Goal: Task Accomplishment & Management: Use online tool/utility

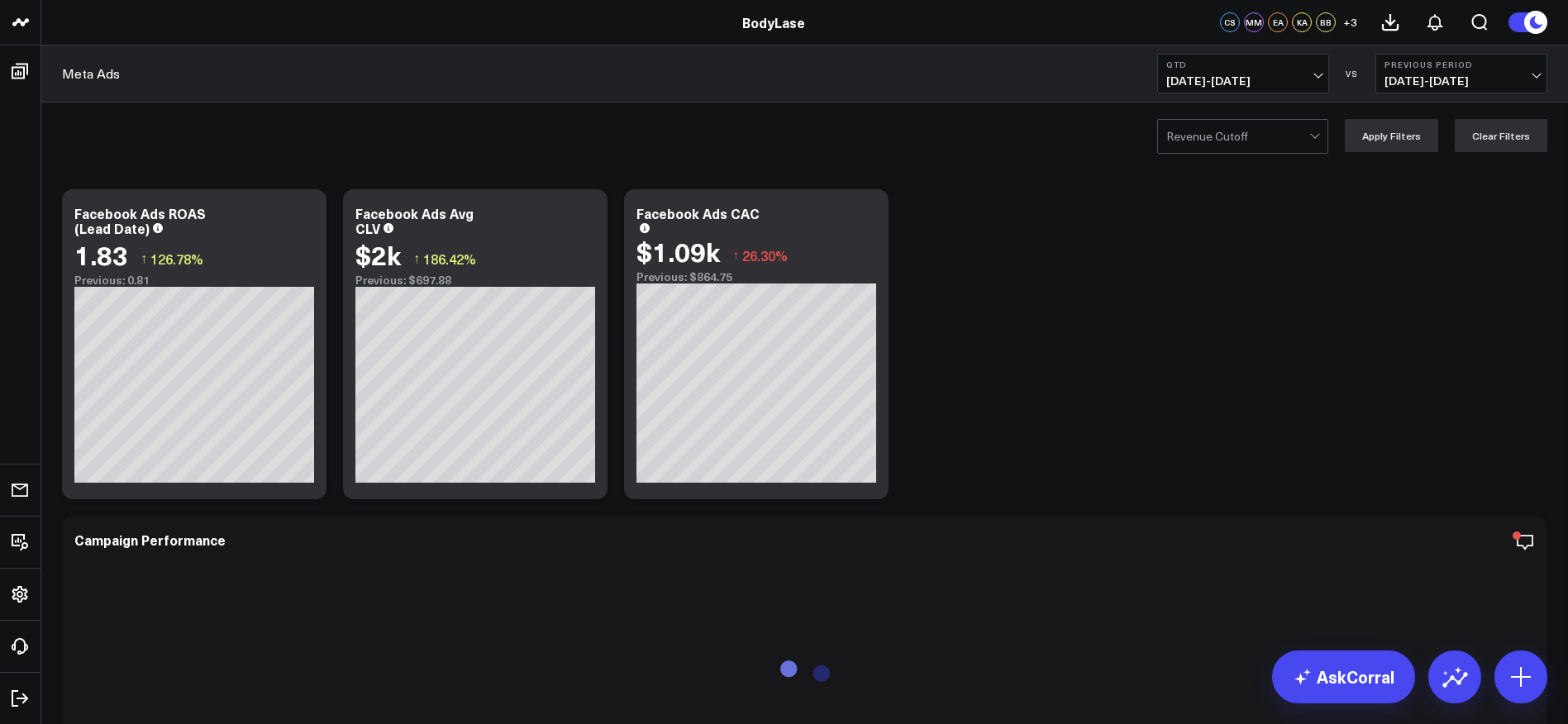
click at [1266, 90] on button "QTD [DATE] - [DATE]" at bounding box center [1243, 74] width 172 height 40
click at [1216, 238] on link "Last 90 Days" at bounding box center [1243, 238] width 170 height 31
click at [1297, 80] on span "[DATE] - [DATE]" at bounding box center [1243, 81] width 154 height 14
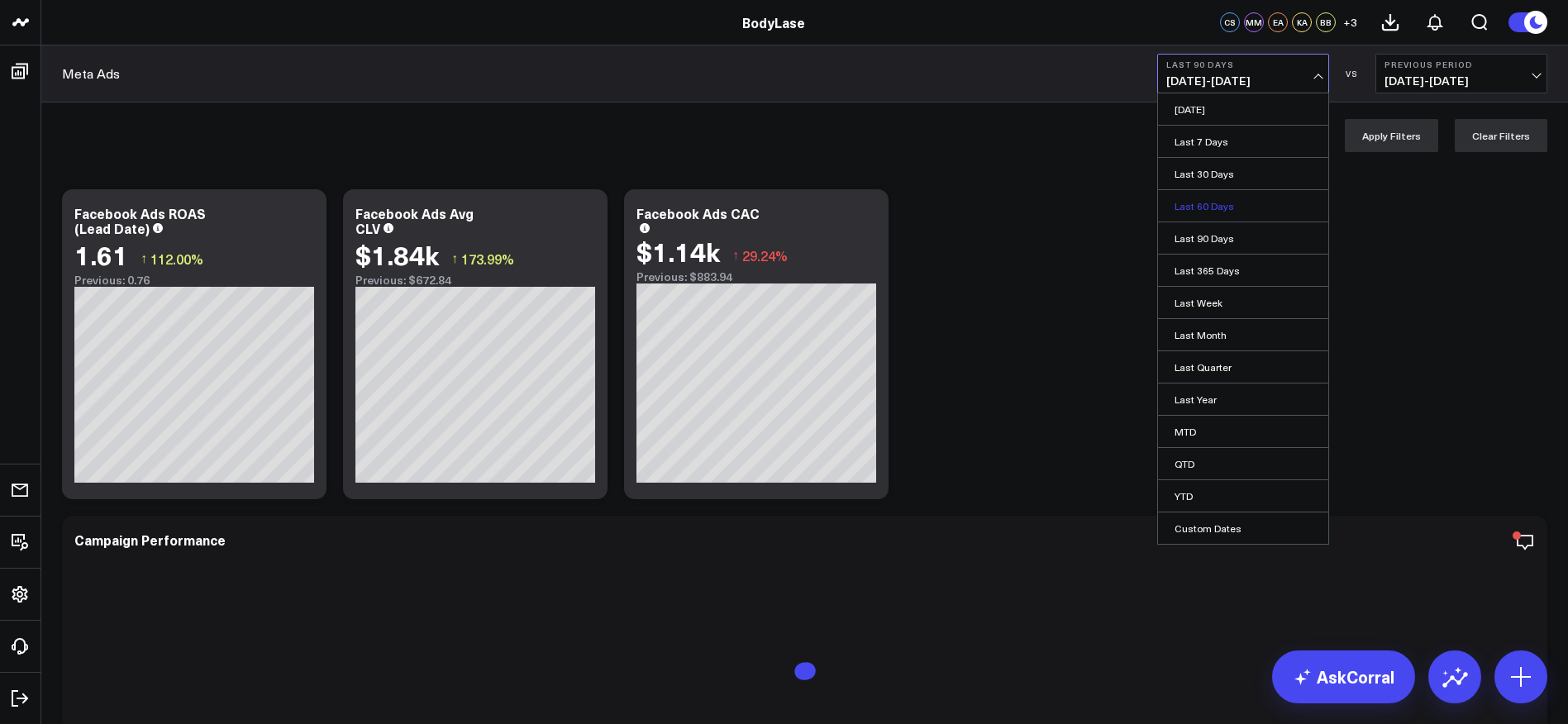
click at [1263, 199] on link "Last 60 Days" at bounding box center [1243, 206] width 170 height 31
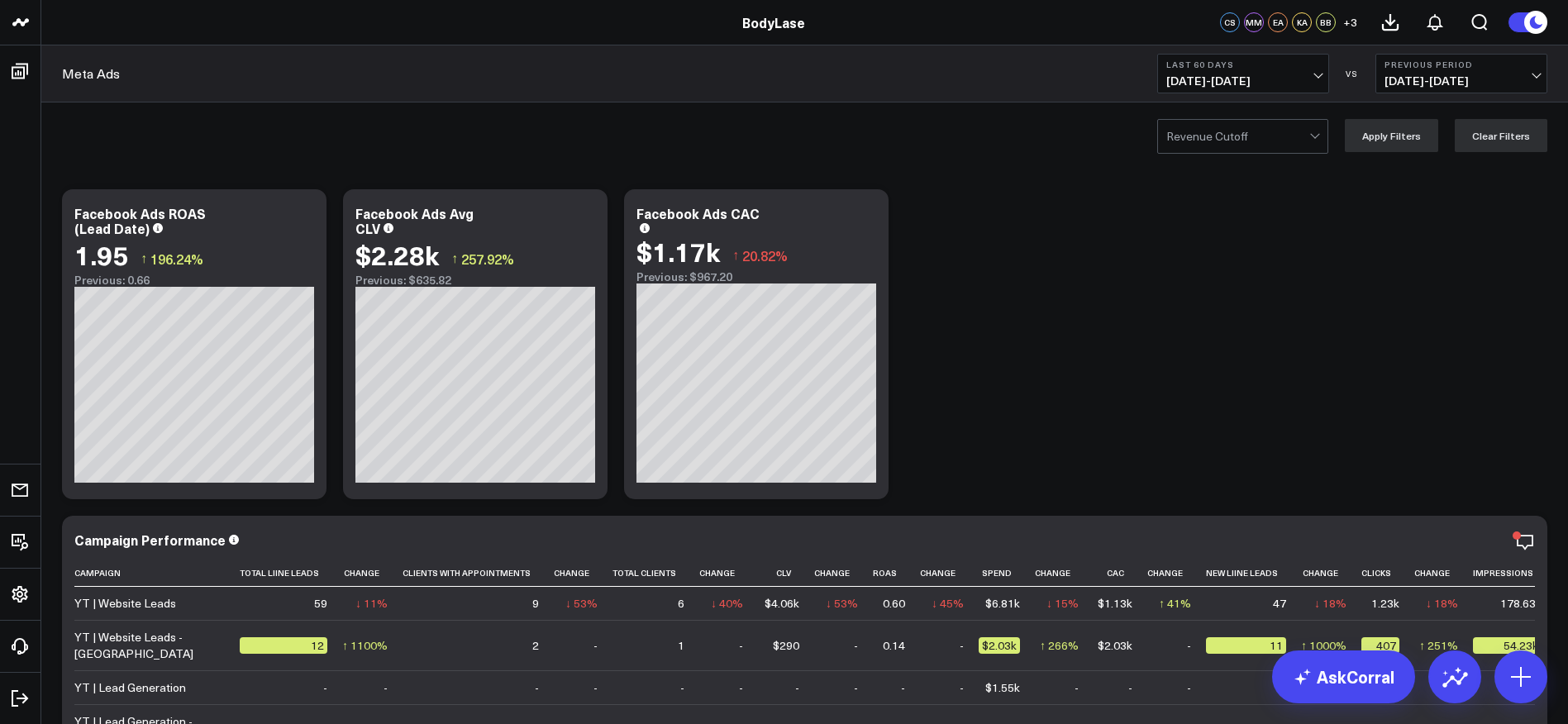
click at [1299, 76] on span "[DATE] - [DATE]" at bounding box center [1243, 81] width 154 height 14
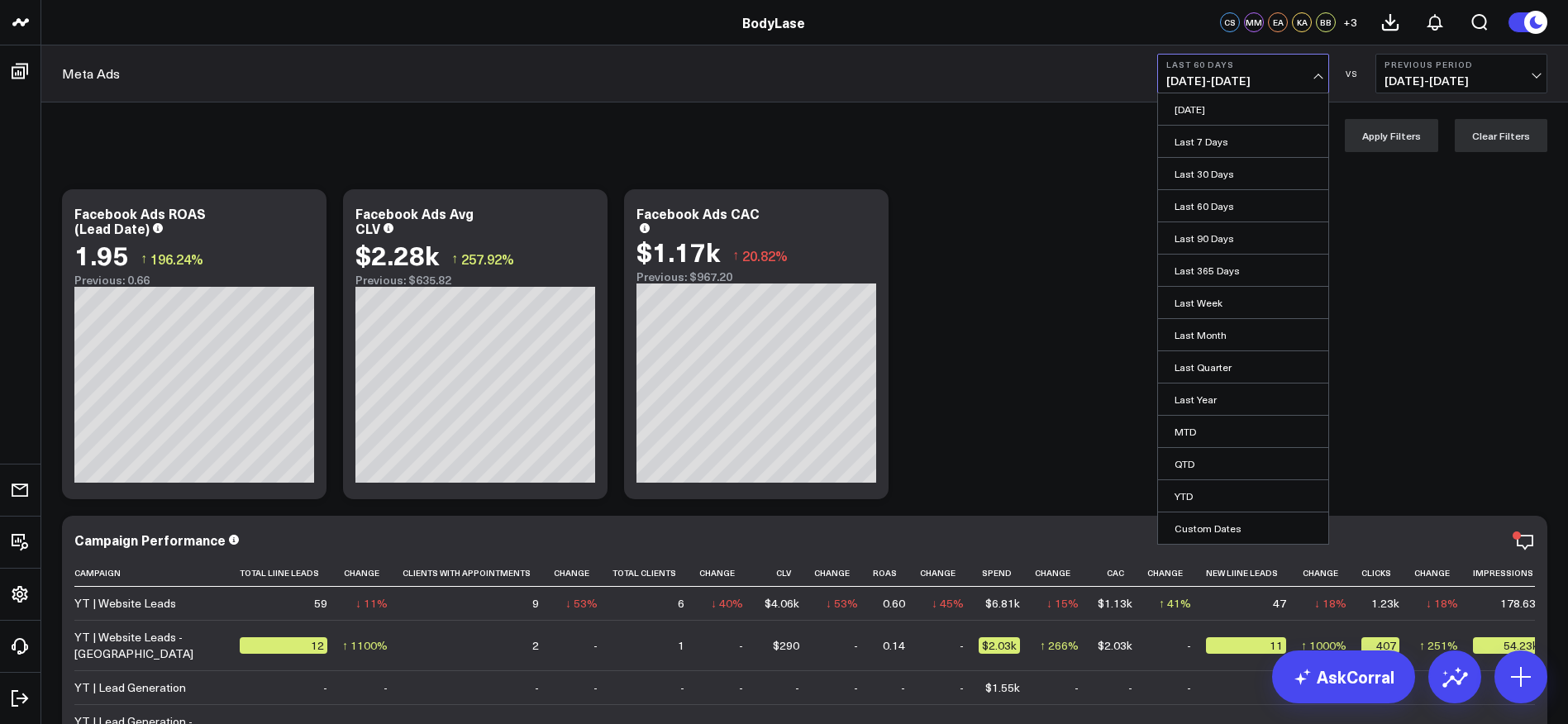
click at [1219, 175] on link "Last 30 Days" at bounding box center [1243, 173] width 170 height 31
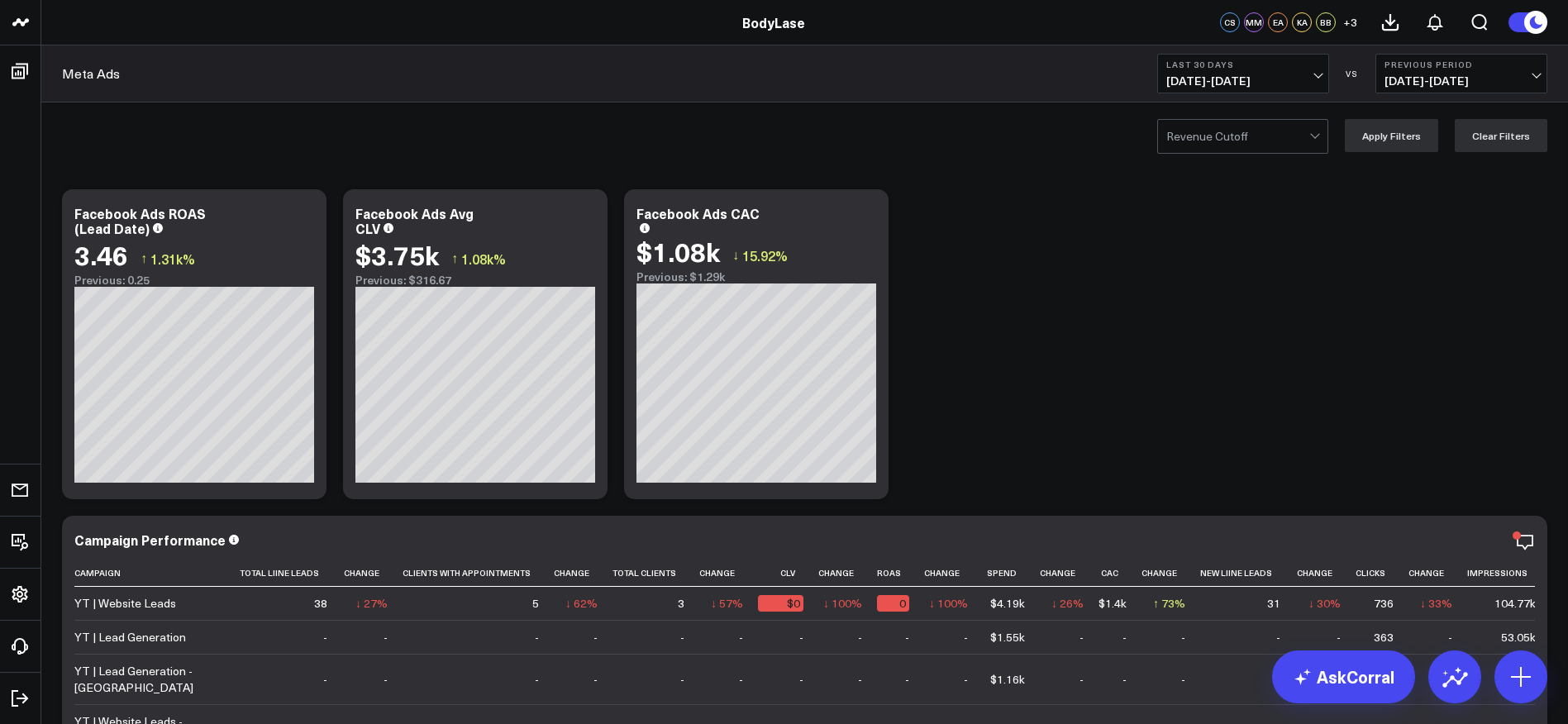
click at [1286, 73] on button "Last 30 Days [DATE] - [DATE]" at bounding box center [1243, 74] width 172 height 40
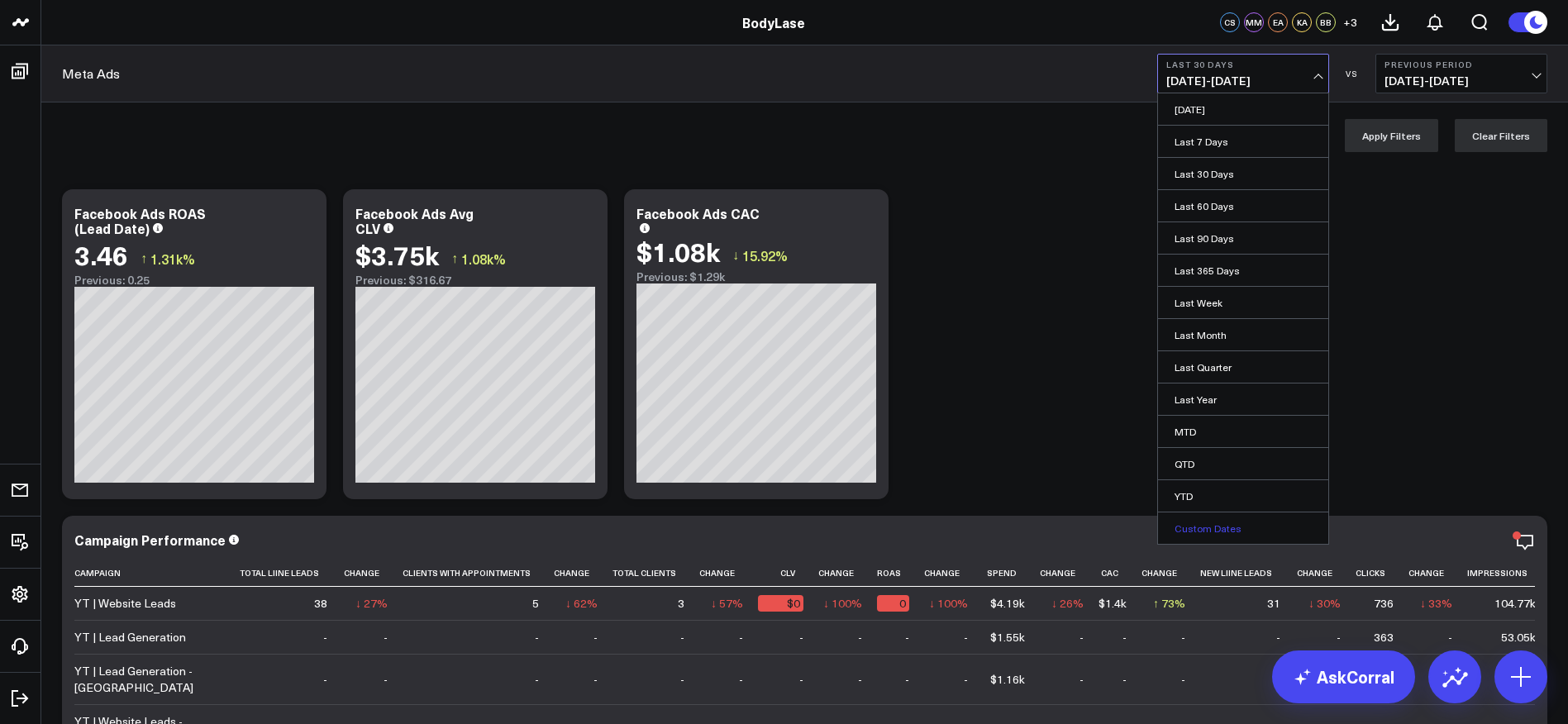
click at [1221, 525] on link "Custom Dates" at bounding box center [1243, 528] width 170 height 31
select select "8"
select select "2025"
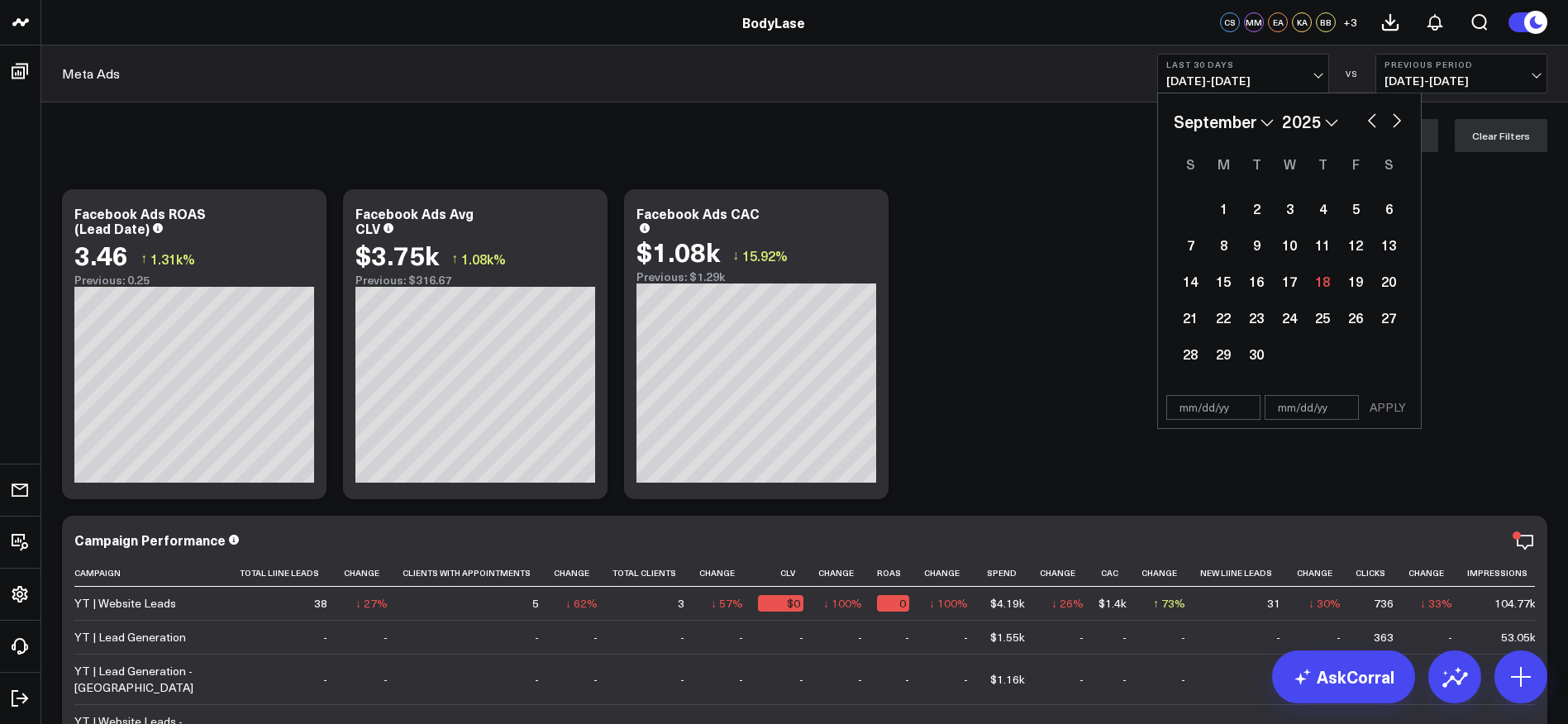
click at [1246, 120] on select "January February March April May June July August September October November De…" at bounding box center [1224, 121] width 100 height 25
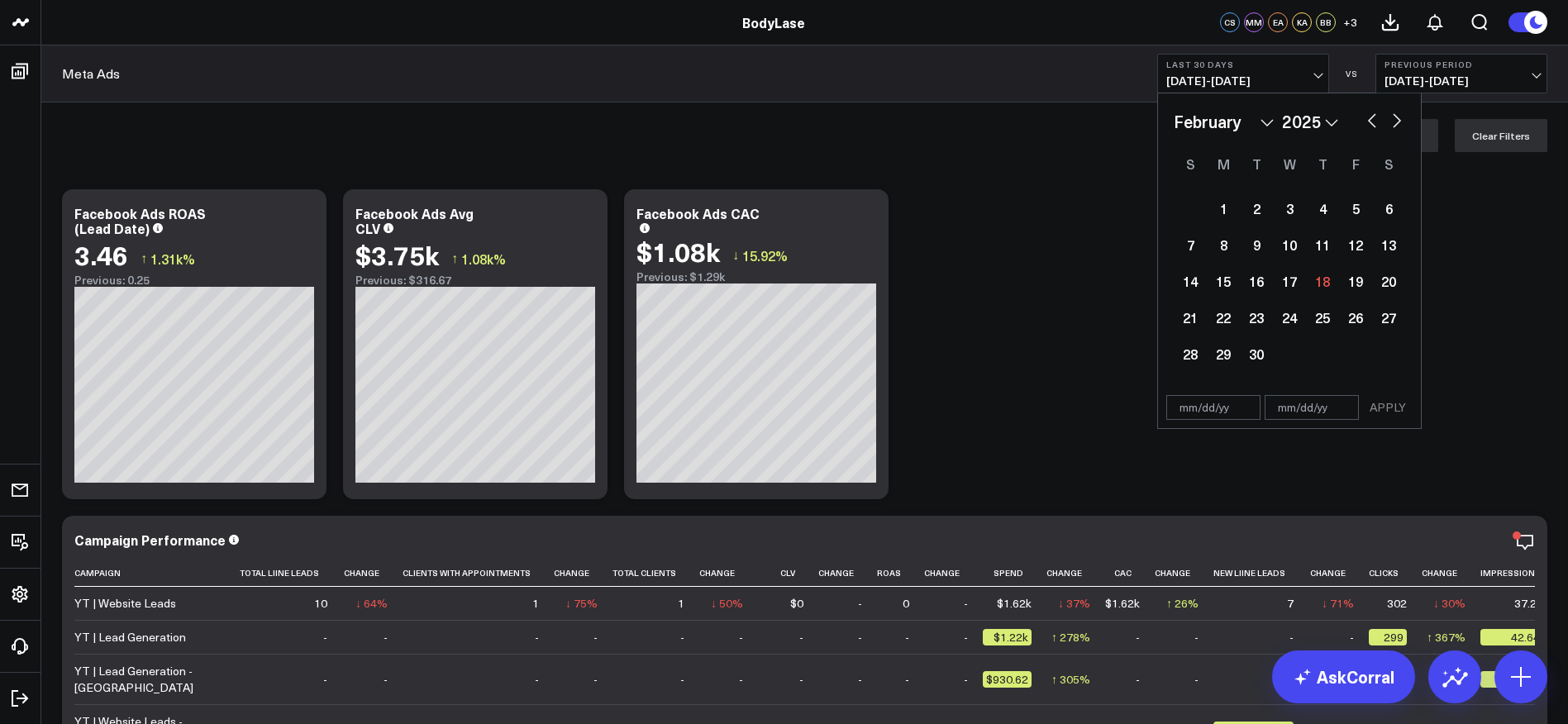
select select "1"
select select "2025"
click at [1385, 213] on div "1" at bounding box center [1389, 209] width 33 height 33
type input "[DATE]"
select select "1"
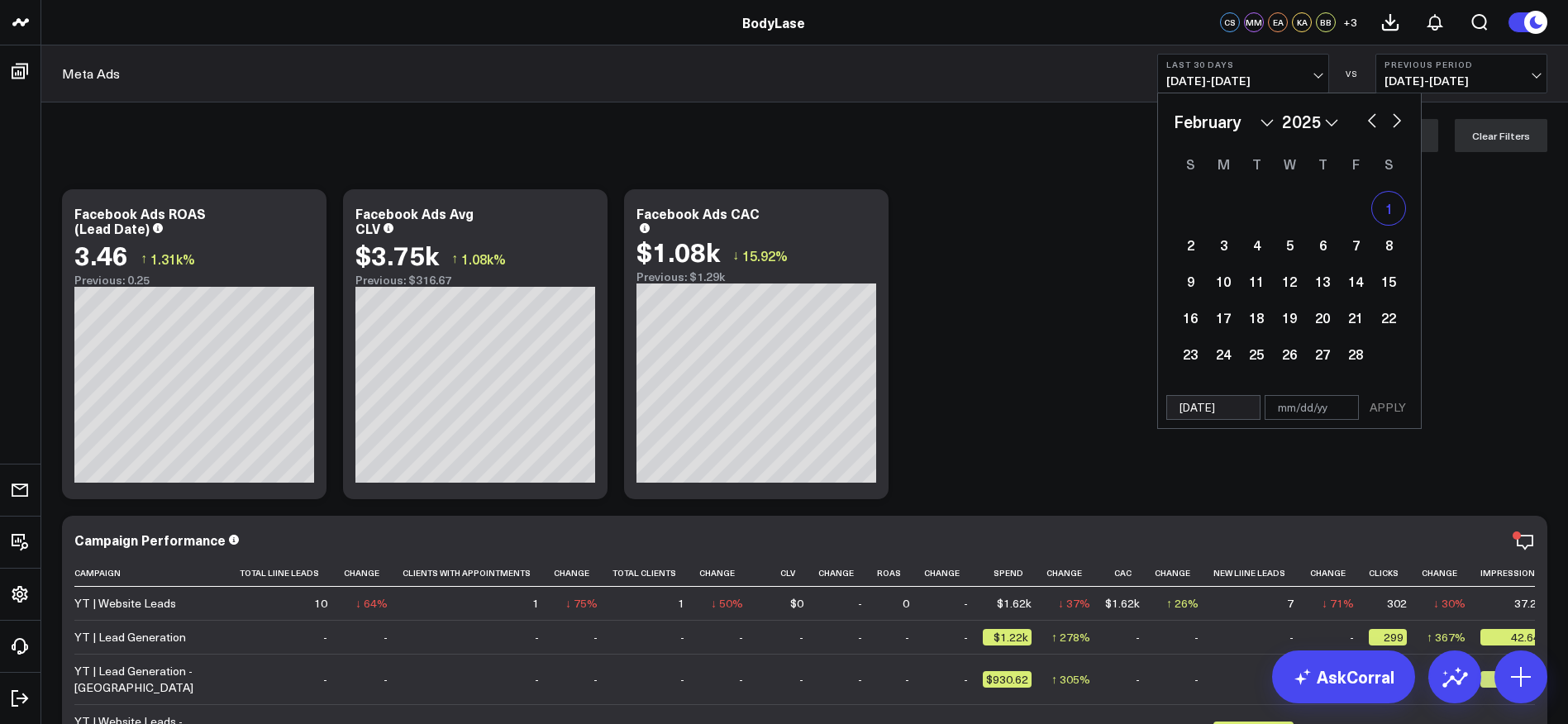
select select "2025"
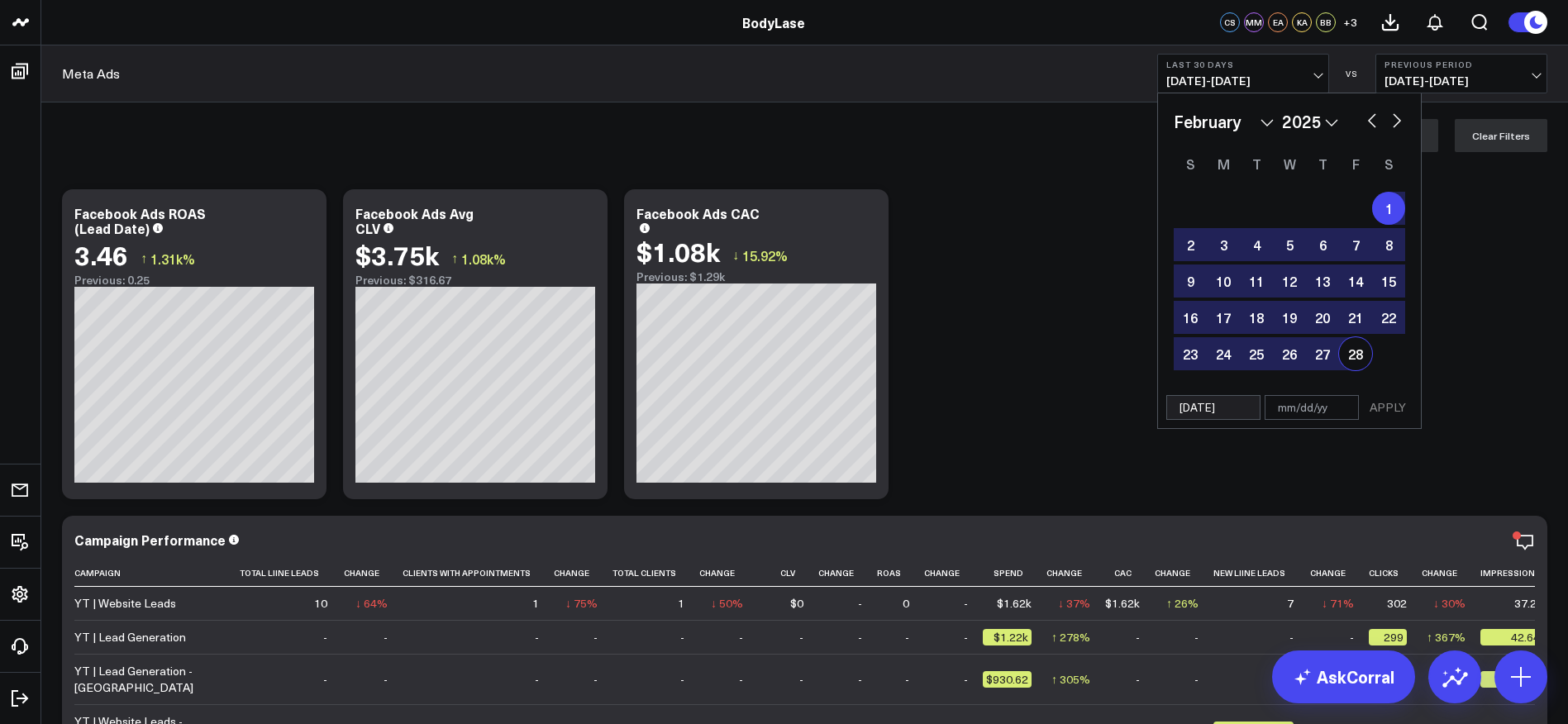
click at [1357, 355] on div "28" at bounding box center [1355, 353] width 33 height 33
type input "[DATE]"
select select "1"
select select "2025"
click at [1392, 405] on button "APPLY" at bounding box center [1388, 407] width 49 height 25
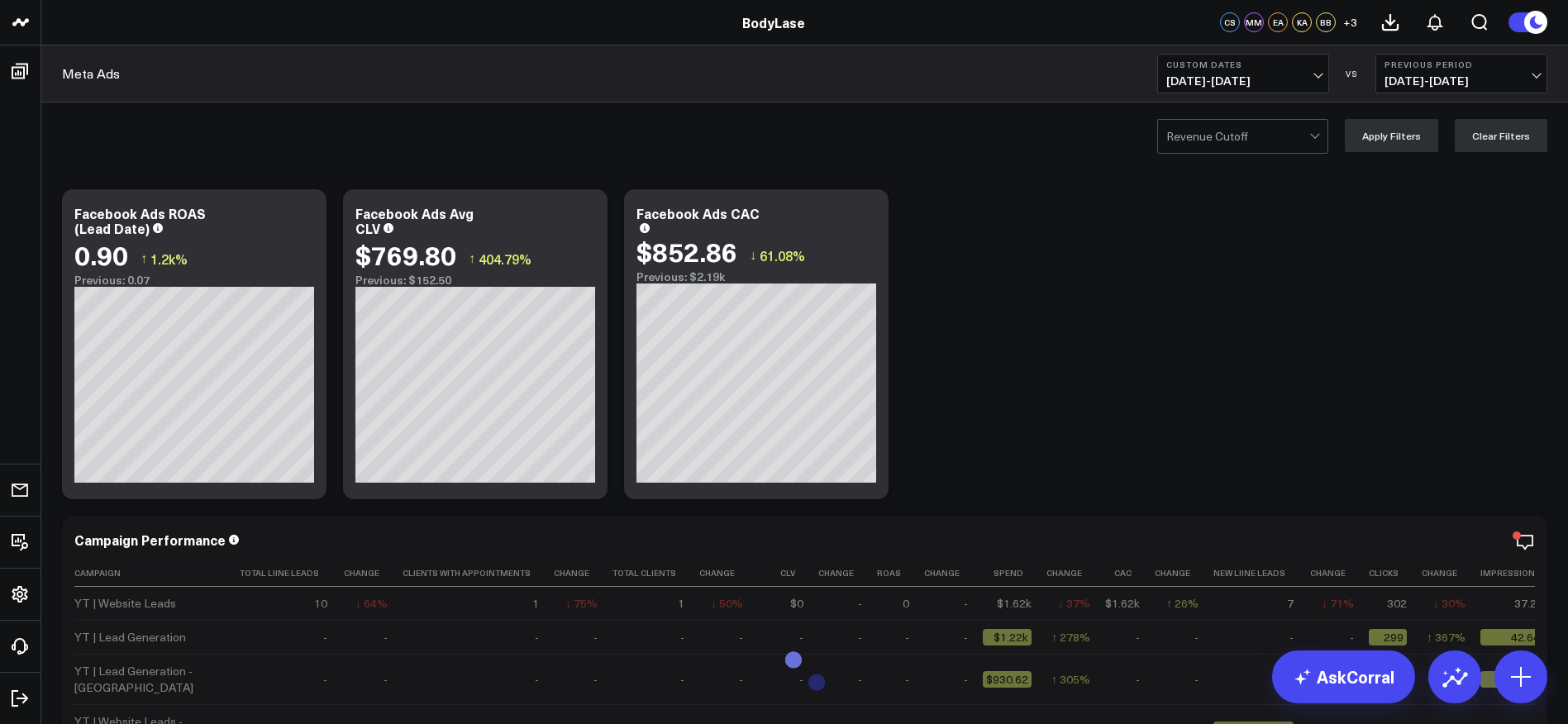
click at [1304, 69] on button "Custom Dates [DATE] - [DATE]" at bounding box center [1243, 74] width 172 height 40
click at [1233, 520] on link "Custom Dates" at bounding box center [1243, 528] width 170 height 31
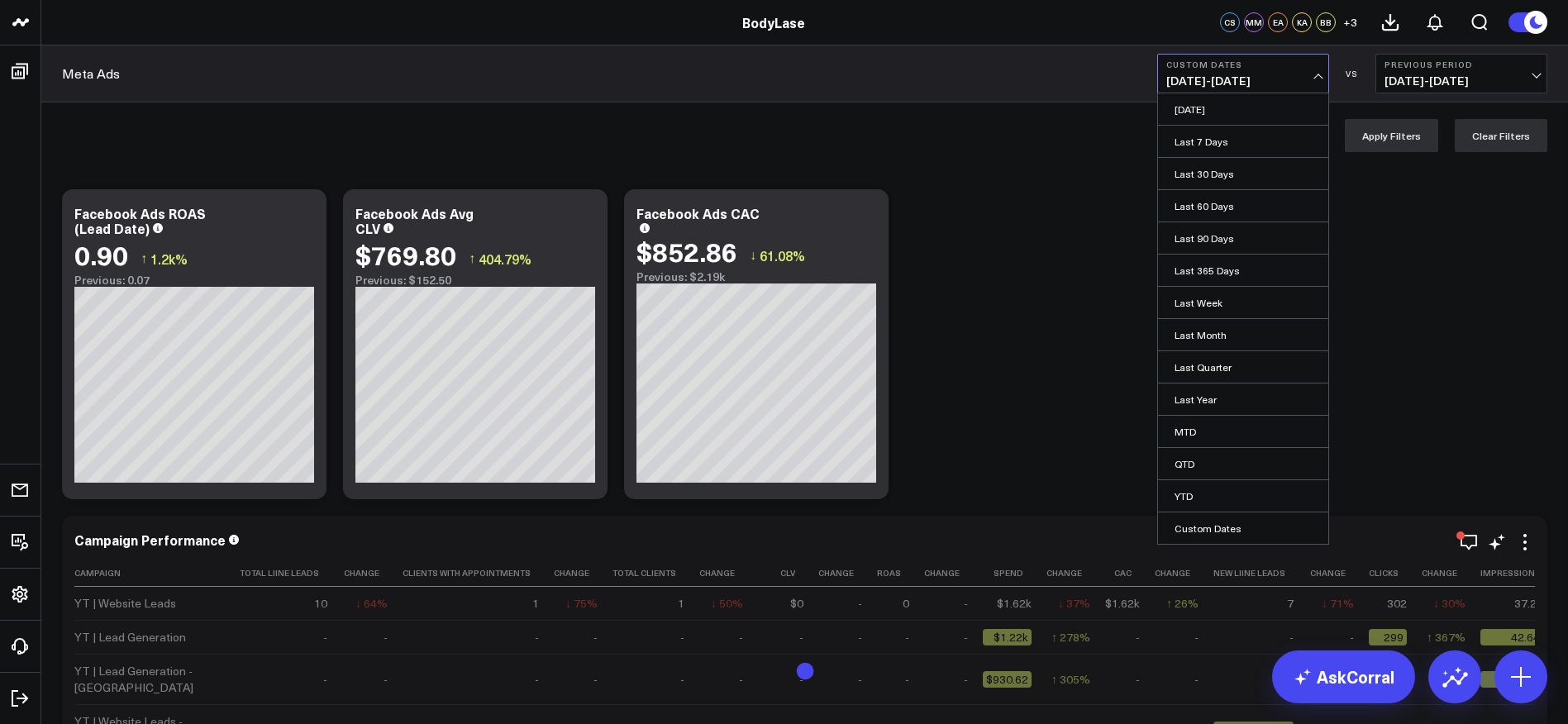
select select "8"
select select "2025"
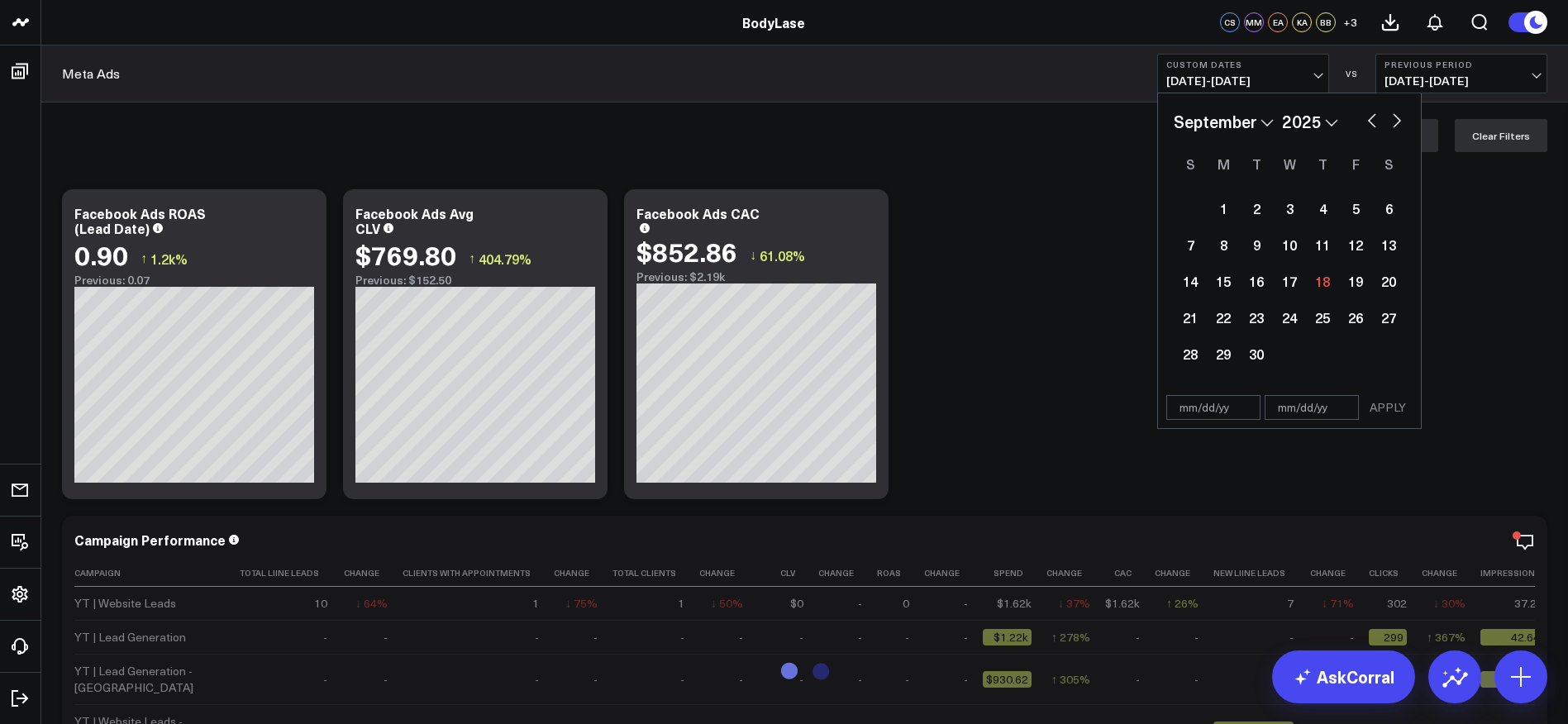
click at [1225, 103] on div "January February March April May June July August September October November [D…" at bounding box center [1289, 240] width 263 height 294
click at [1233, 117] on select "January February March April May June July August September October November De…" at bounding box center [1224, 121] width 100 height 25
select select "2"
select select "2025"
click at [1384, 208] on div "1" at bounding box center [1389, 209] width 33 height 33
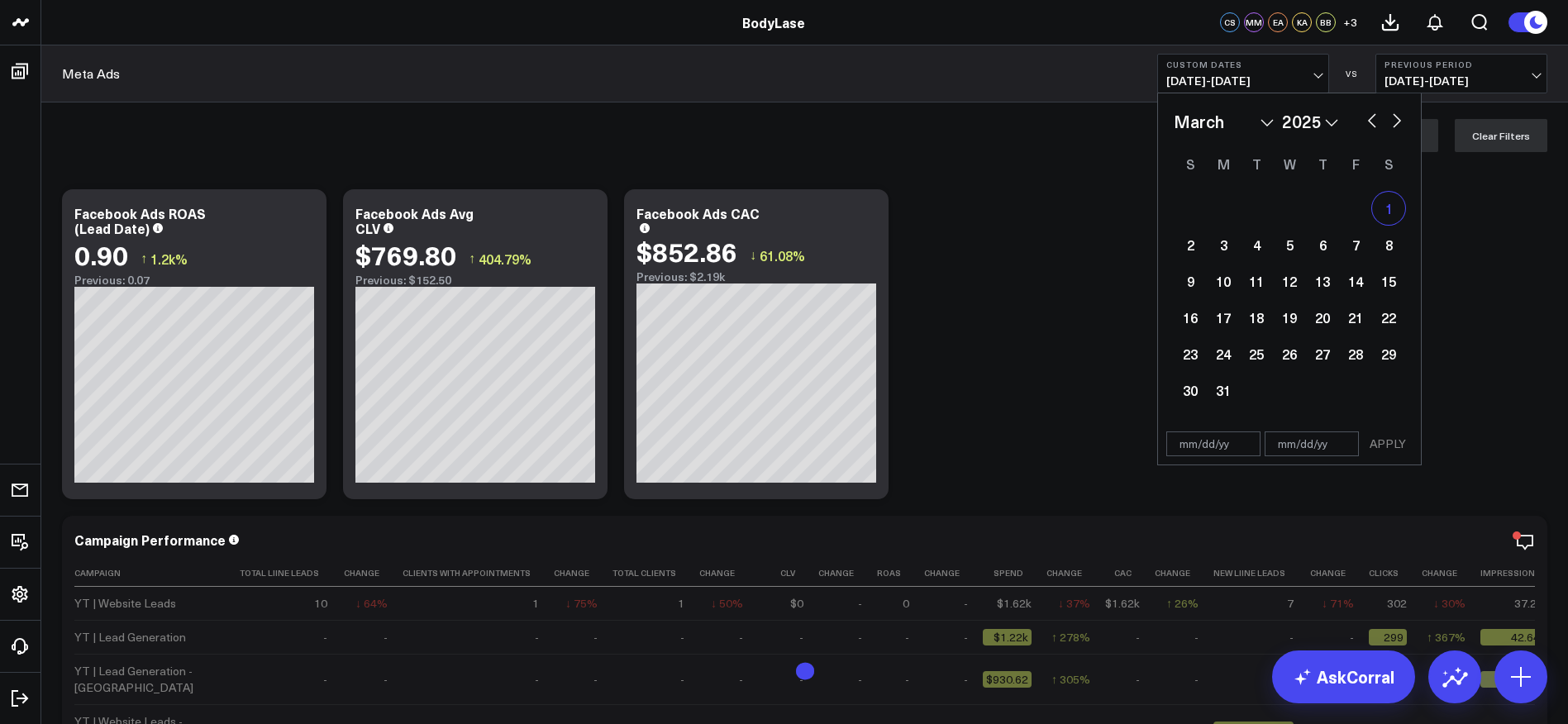
type input "[DATE]"
select select "2"
select select "2025"
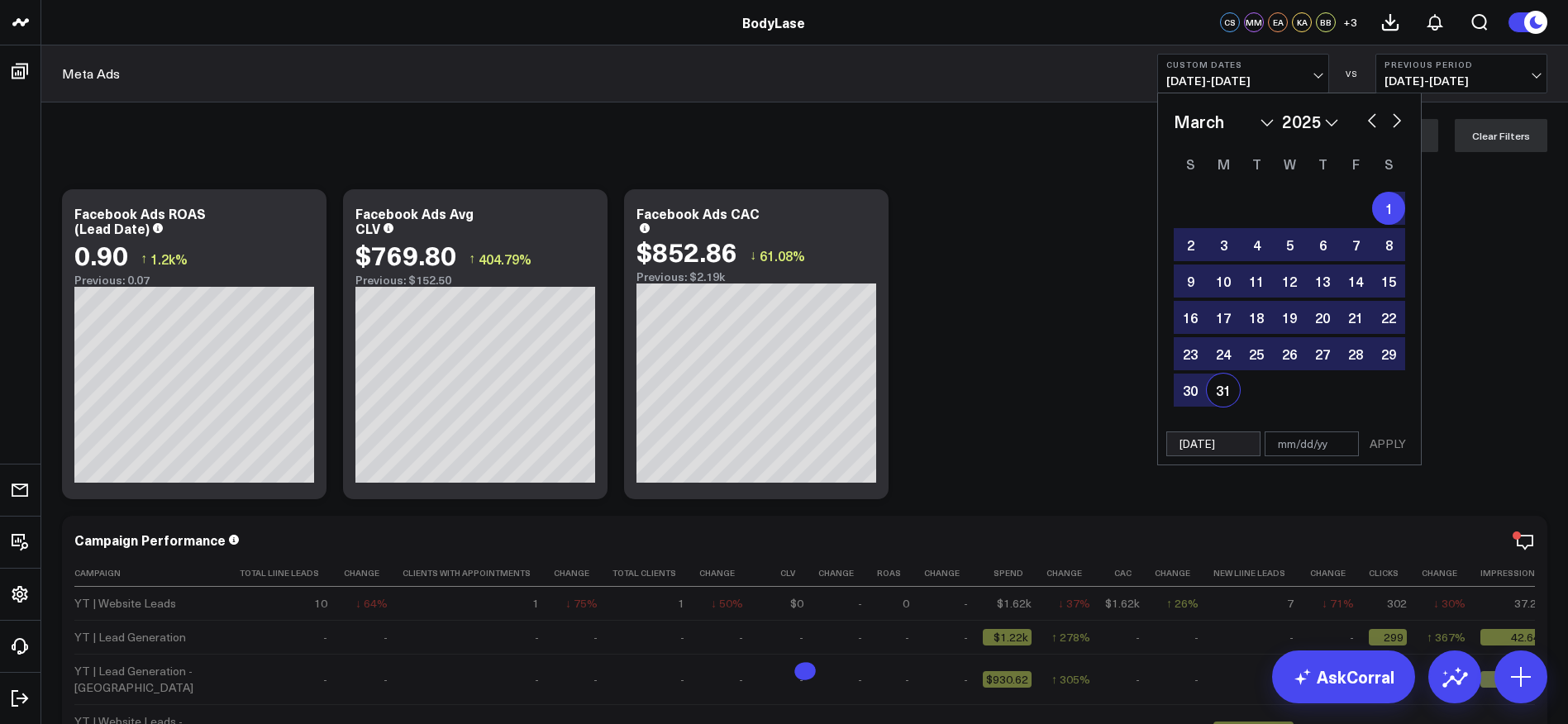
click at [1223, 392] on div "31" at bounding box center [1223, 390] width 33 height 33
type input "[DATE]"
select select "2"
select select "2025"
click at [1388, 444] on button "APPLY" at bounding box center [1388, 444] width 49 height 25
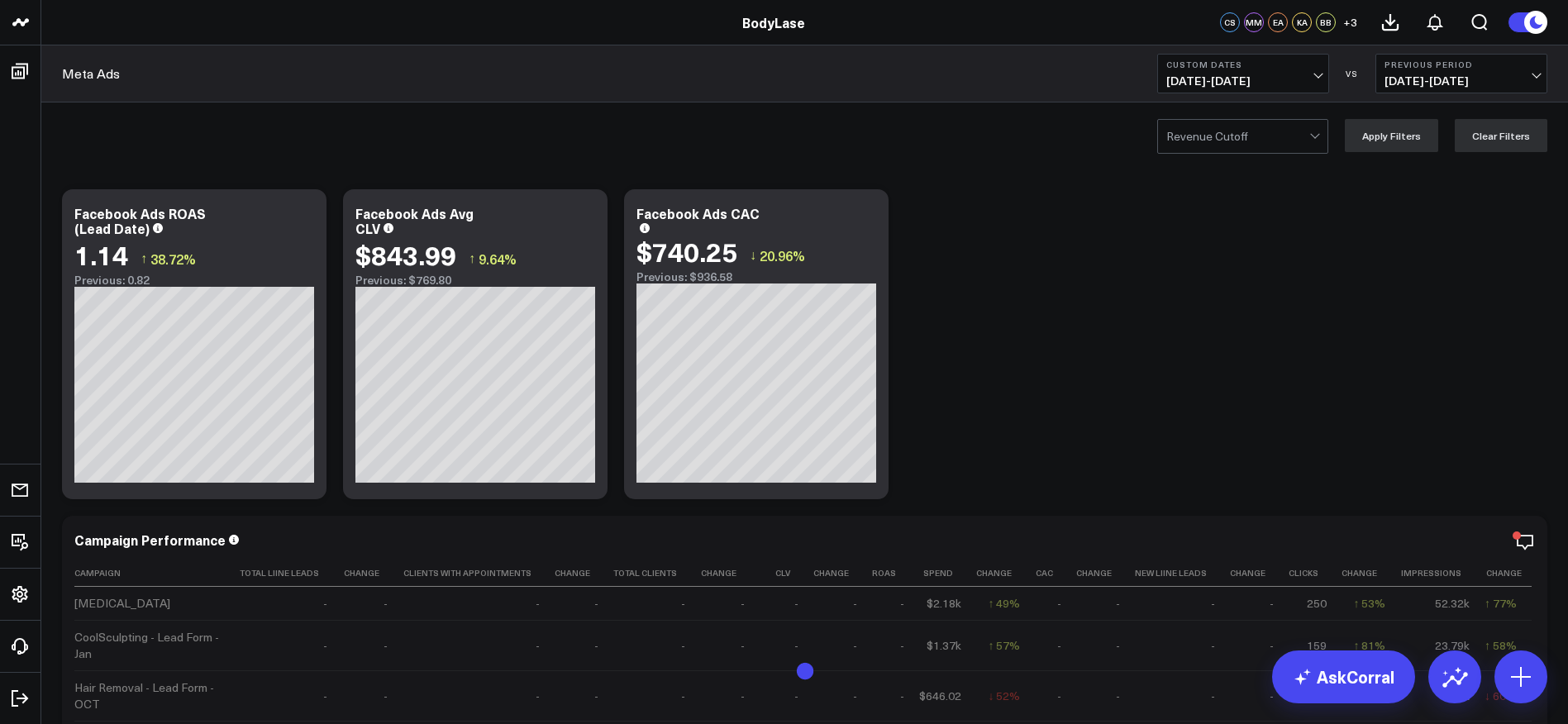
click at [1315, 94] on div "Meta Ads Custom Dates [DATE] - [DATE] VS Previous Period [DATE] - [DATE]" at bounding box center [804, 74] width 1527 height 57
click at [1298, 75] on span "[DATE] - [DATE]" at bounding box center [1243, 81] width 154 height 14
click at [1225, 531] on link "Custom Dates" at bounding box center [1243, 528] width 170 height 31
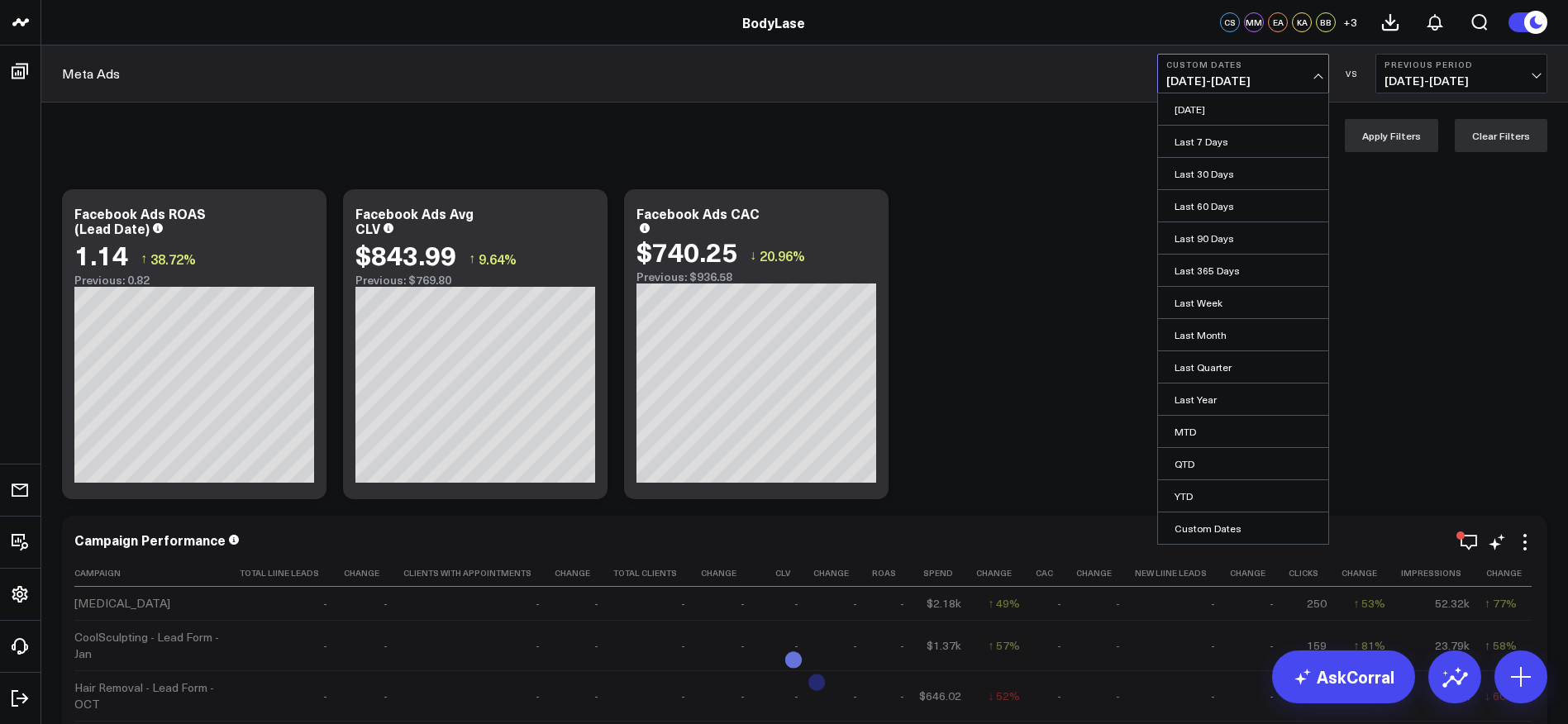
select select "8"
select select "2025"
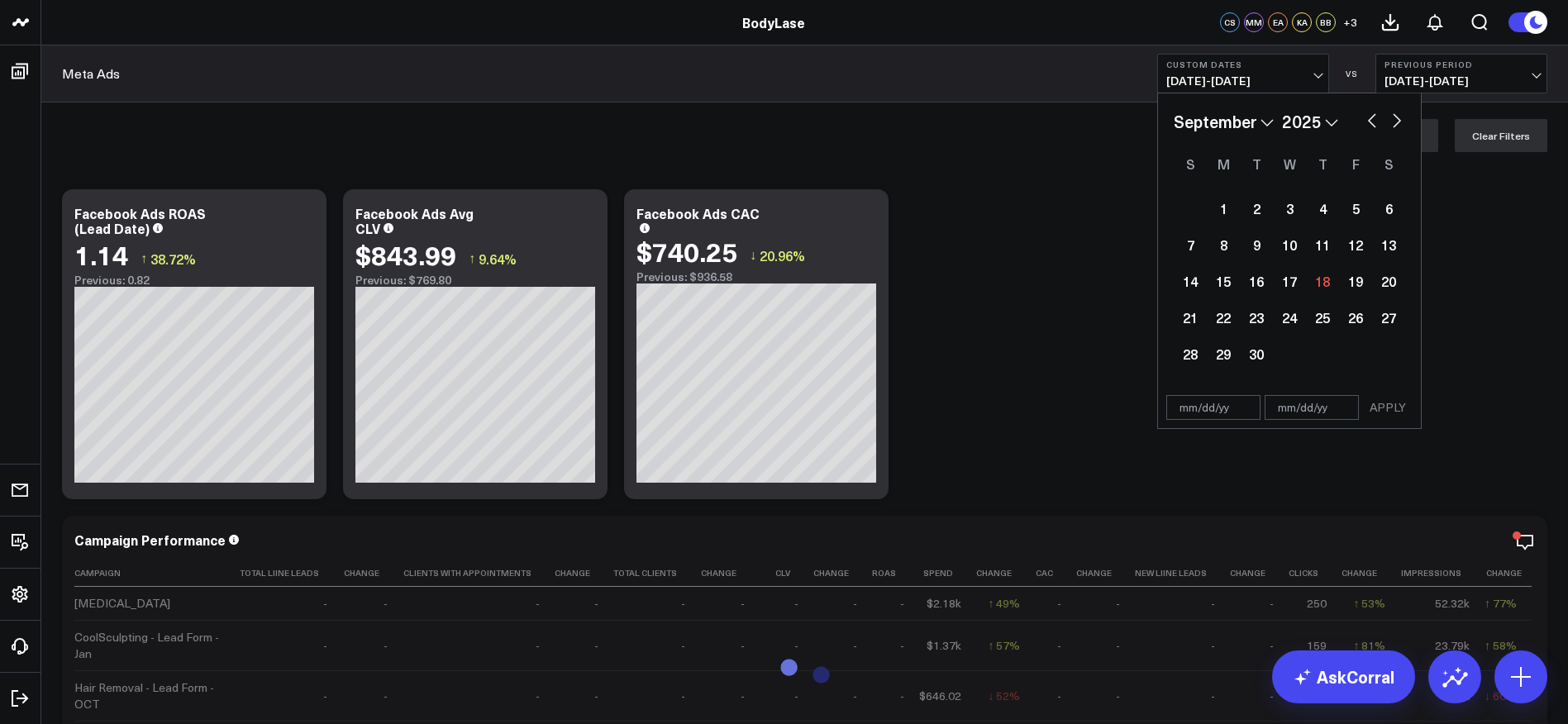
click at [1253, 124] on select "January February March April May June July August September October November De…" at bounding box center [1224, 121] width 100 height 25
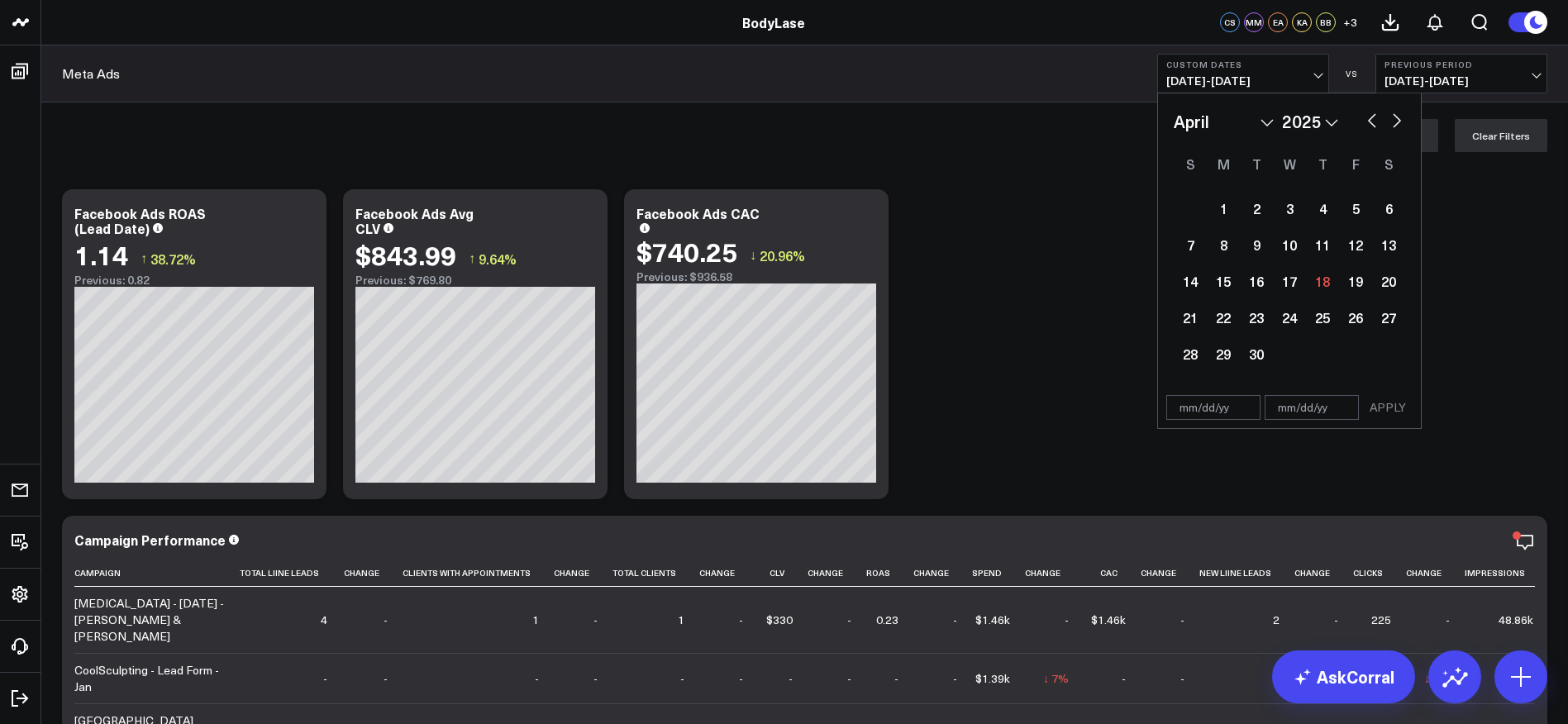
select select "3"
select select "2025"
click at [1260, 209] on div "1" at bounding box center [1257, 209] width 33 height 33
type input "[DATE]"
select select "3"
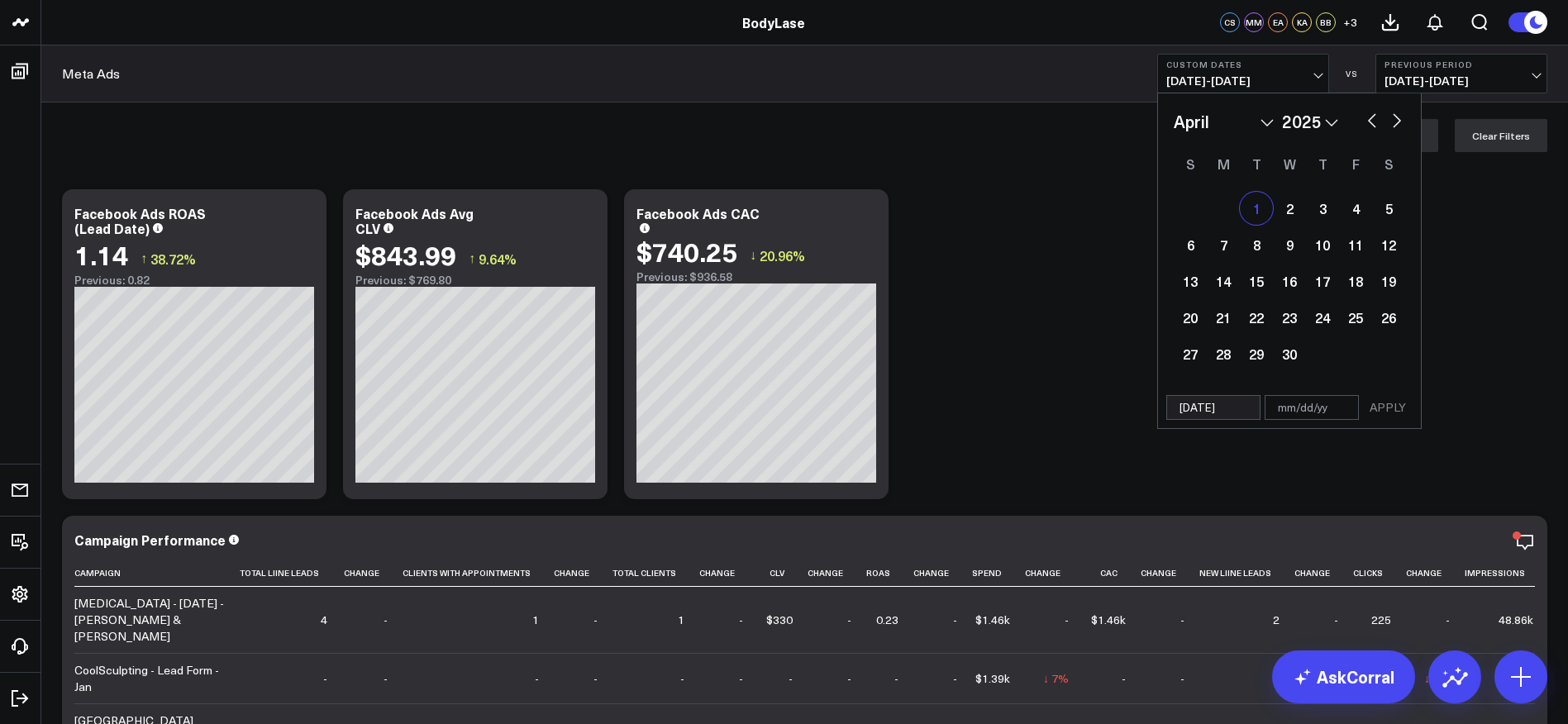
select select "2025"
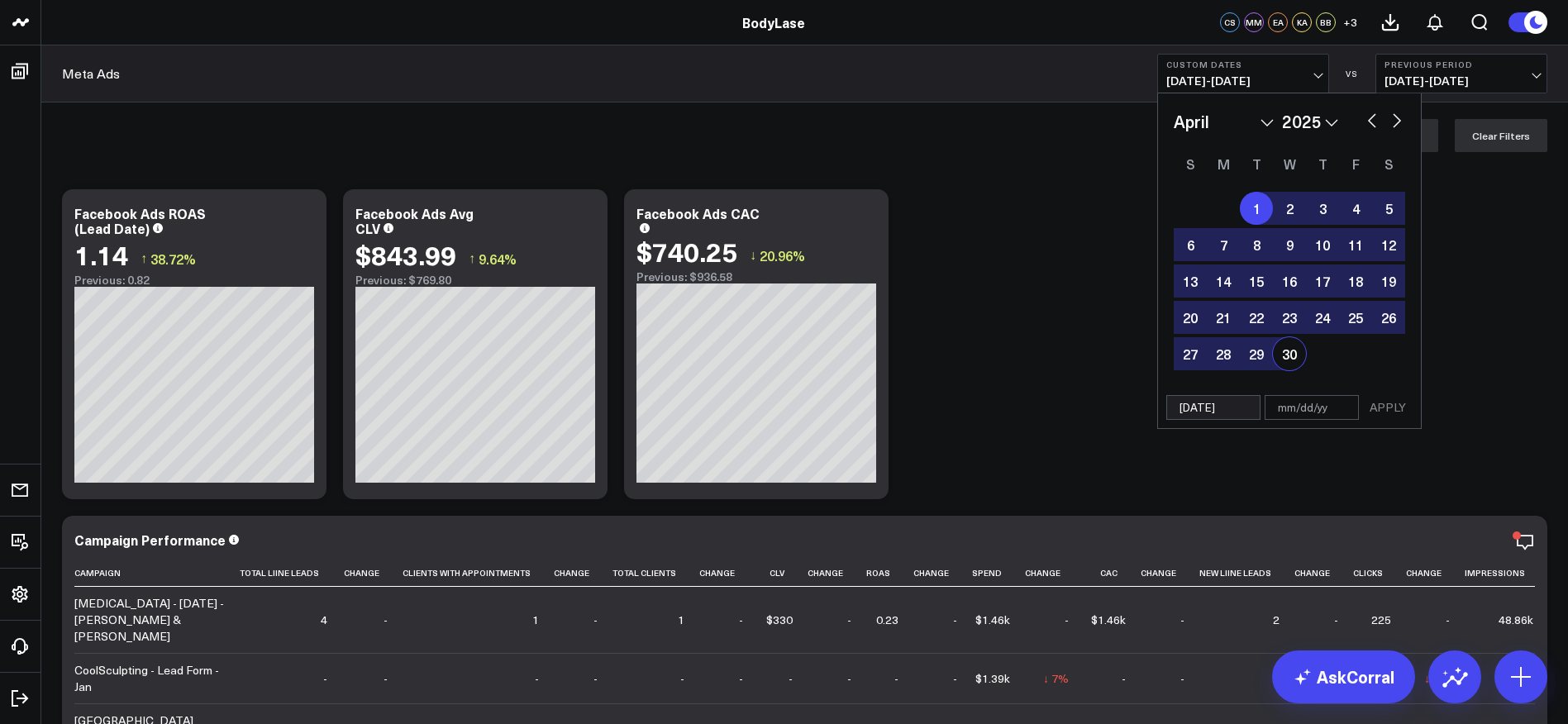
click at [1292, 353] on div "30" at bounding box center [1289, 353] width 33 height 33
type input "[DATE]"
select select "3"
select select "2025"
click at [1399, 409] on button "APPLY" at bounding box center [1388, 407] width 49 height 25
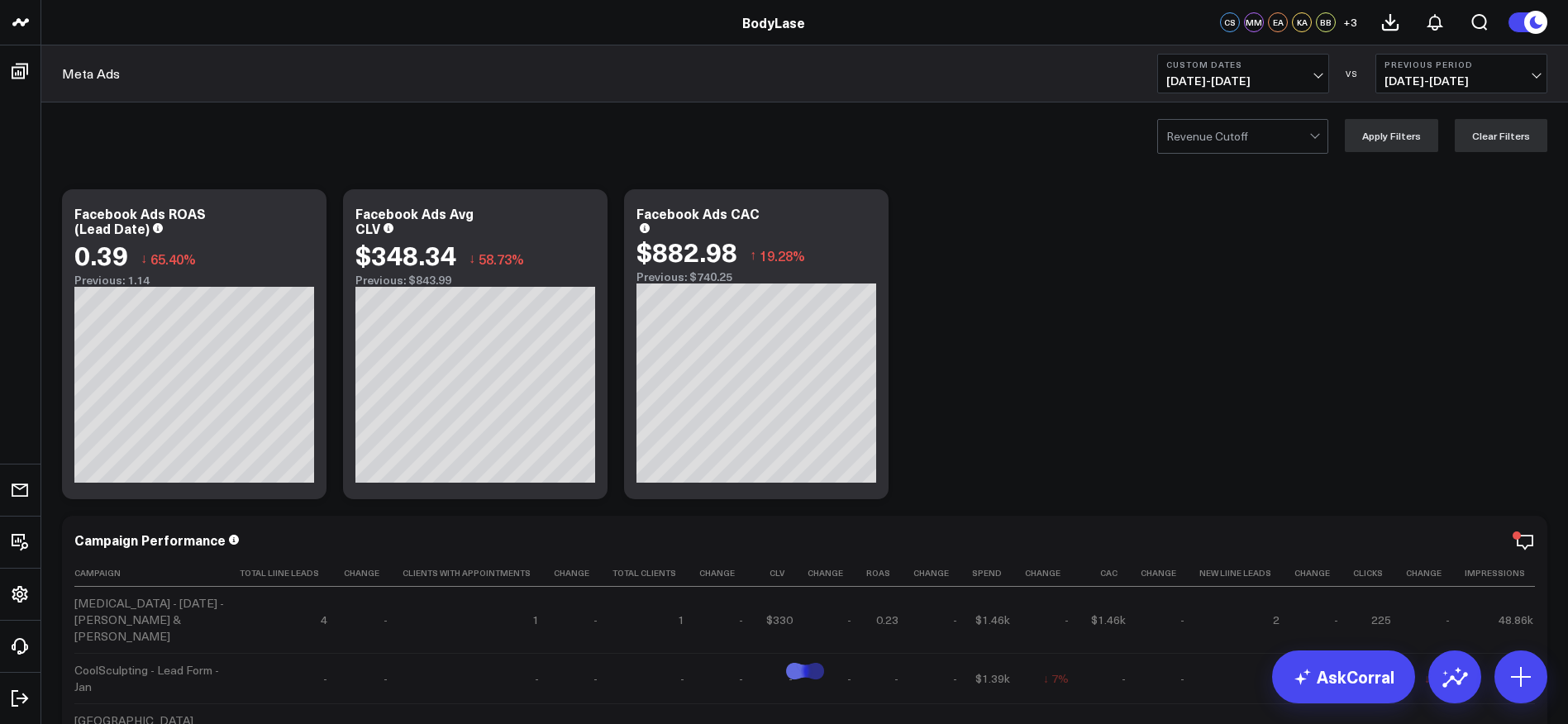
click at [1298, 68] on b "Custom Dates" at bounding box center [1243, 64] width 154 height 10
click at [1219, 526] on link "Custom Dates" at bounding box center [1243, 528] width 170 height 31
select select "8"
select select "2025"
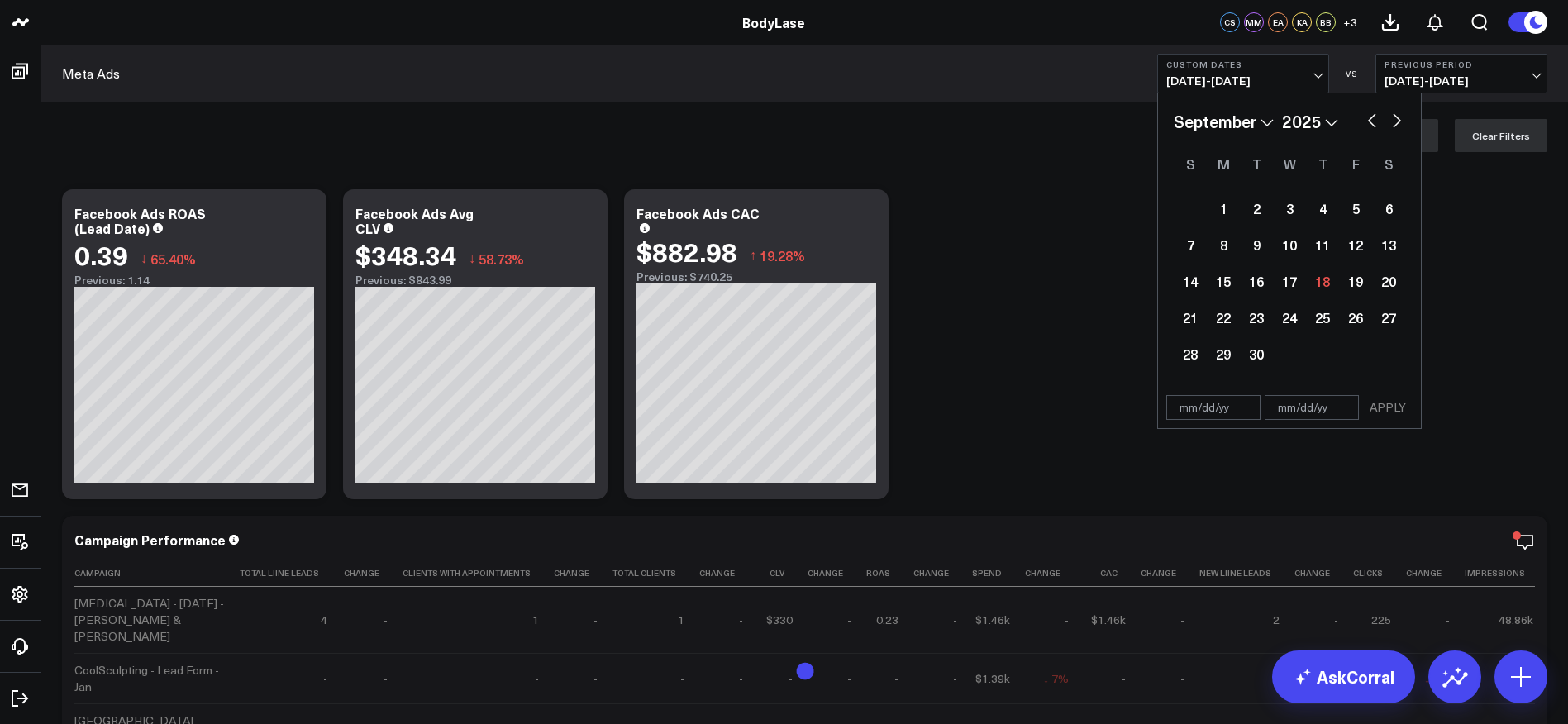
click at [1245, 126] on select "January February March April May June July August September October November De…" at bounding box center [1224, 121] width 100 height 25
select select "4"
select select "2025"
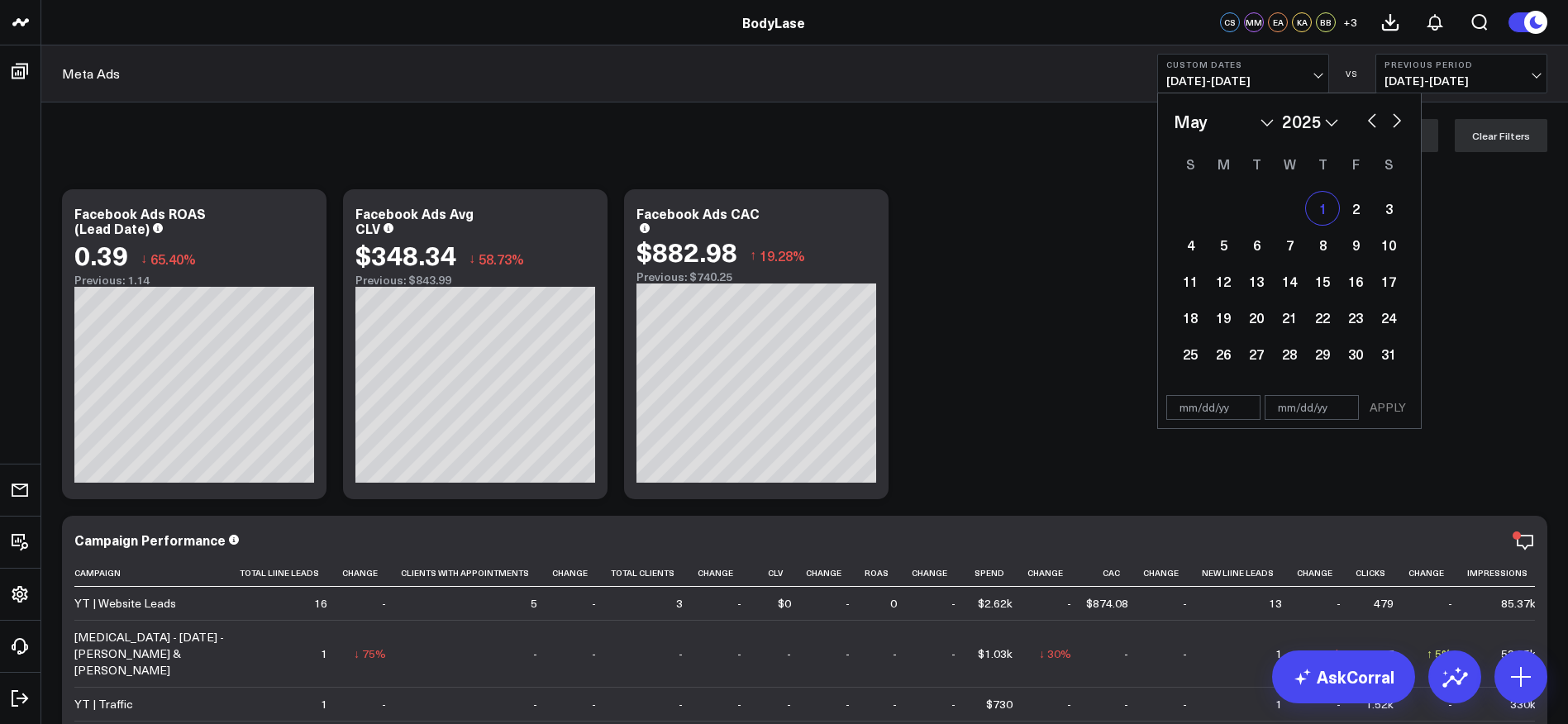
click at [1323, 207] on div "1" at bounding box center [1322, 209] width 33 height 33
type input "[DATE]"
select select "4"
select select "2025"
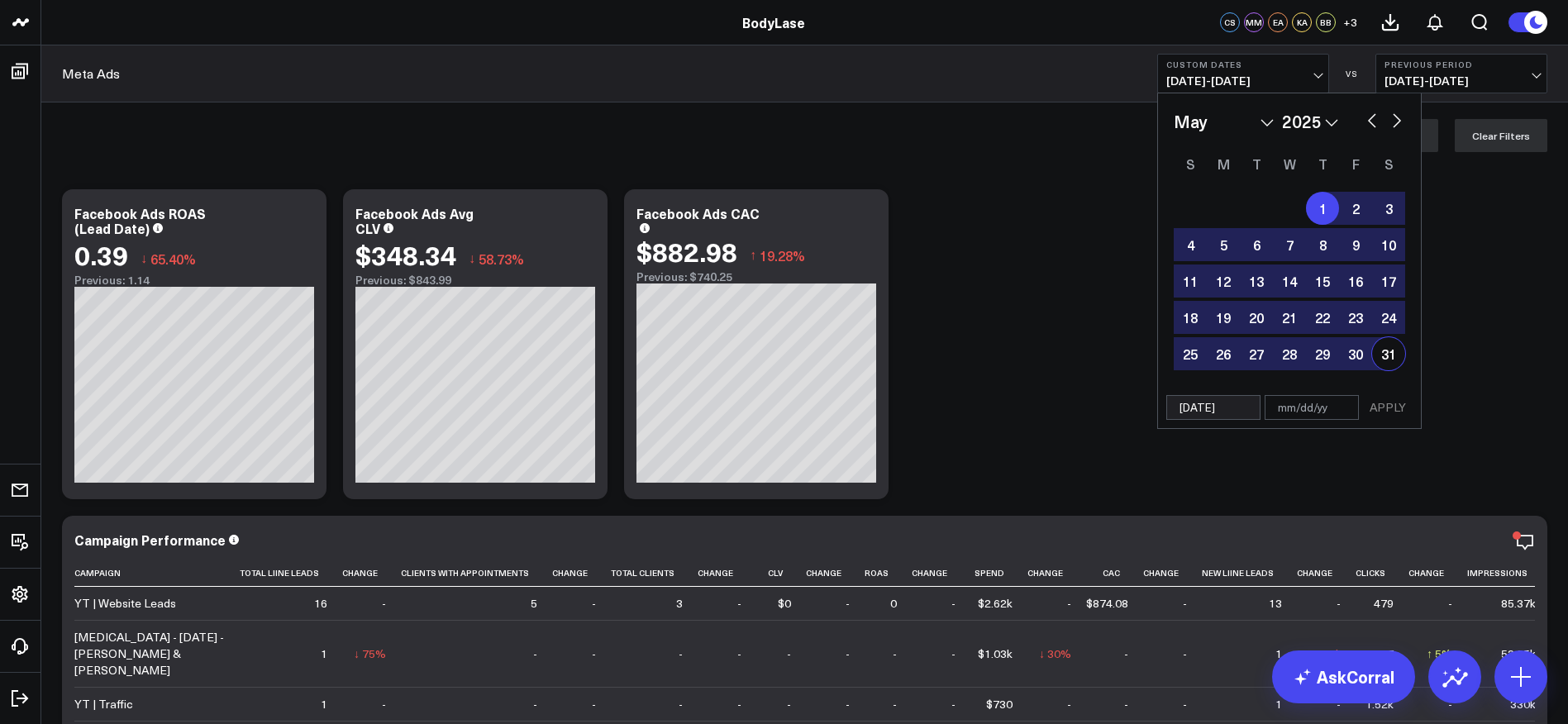
click at [1383, 352] on div "31" at bounding box center [1389, 353] width 33 height 33
type input "[DATE]"
select select "4"
select select "2025"
click at [1399, 400] on button "APPLY" at bounding box center [1388, 407] width 49 height 25
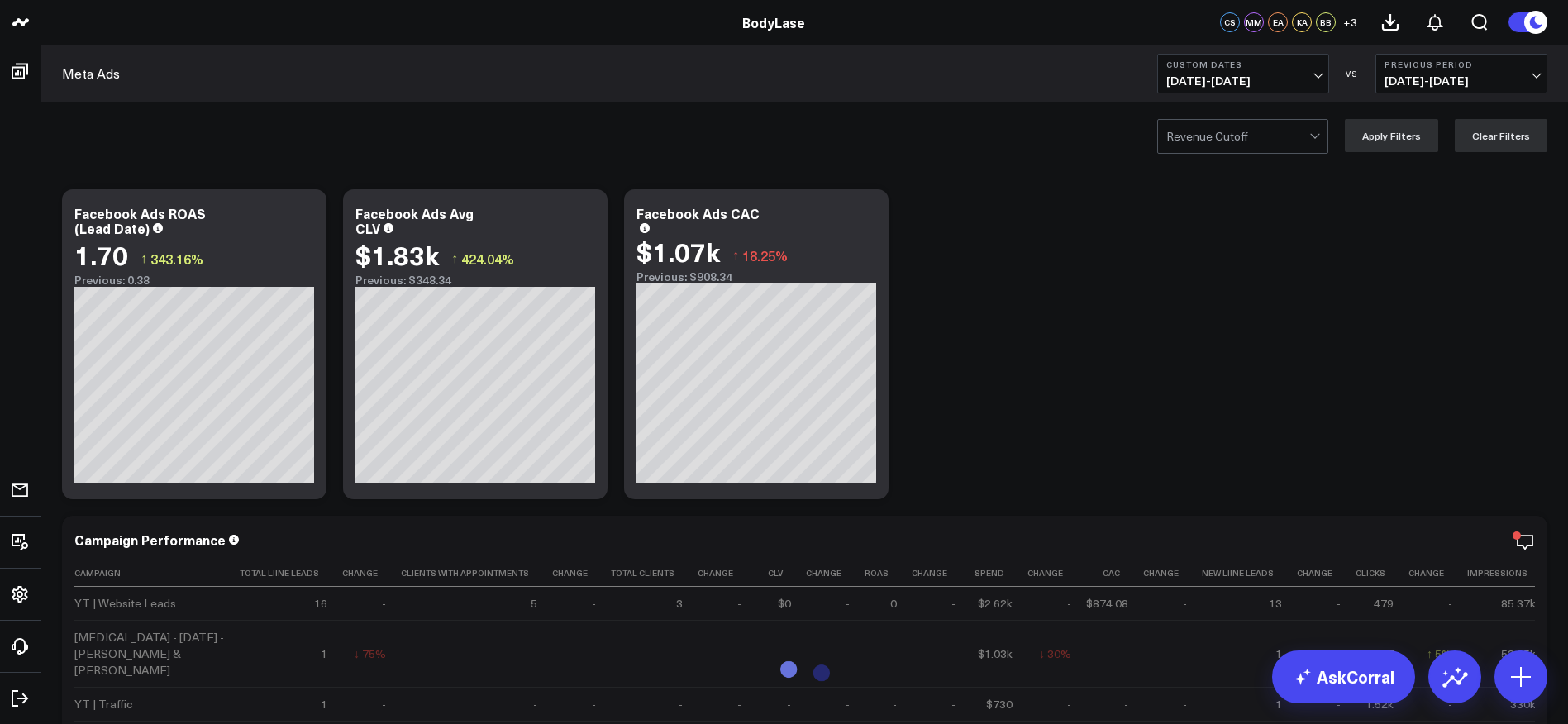
click at [1293, 73] on button "Custom Dates [DATE] - [DATE]" at bounding box center [1243, 74] width 172 height 40
click at [1224, 532] on link "Custom Dates" at bounding box center [1243, 528] width 170 height 31
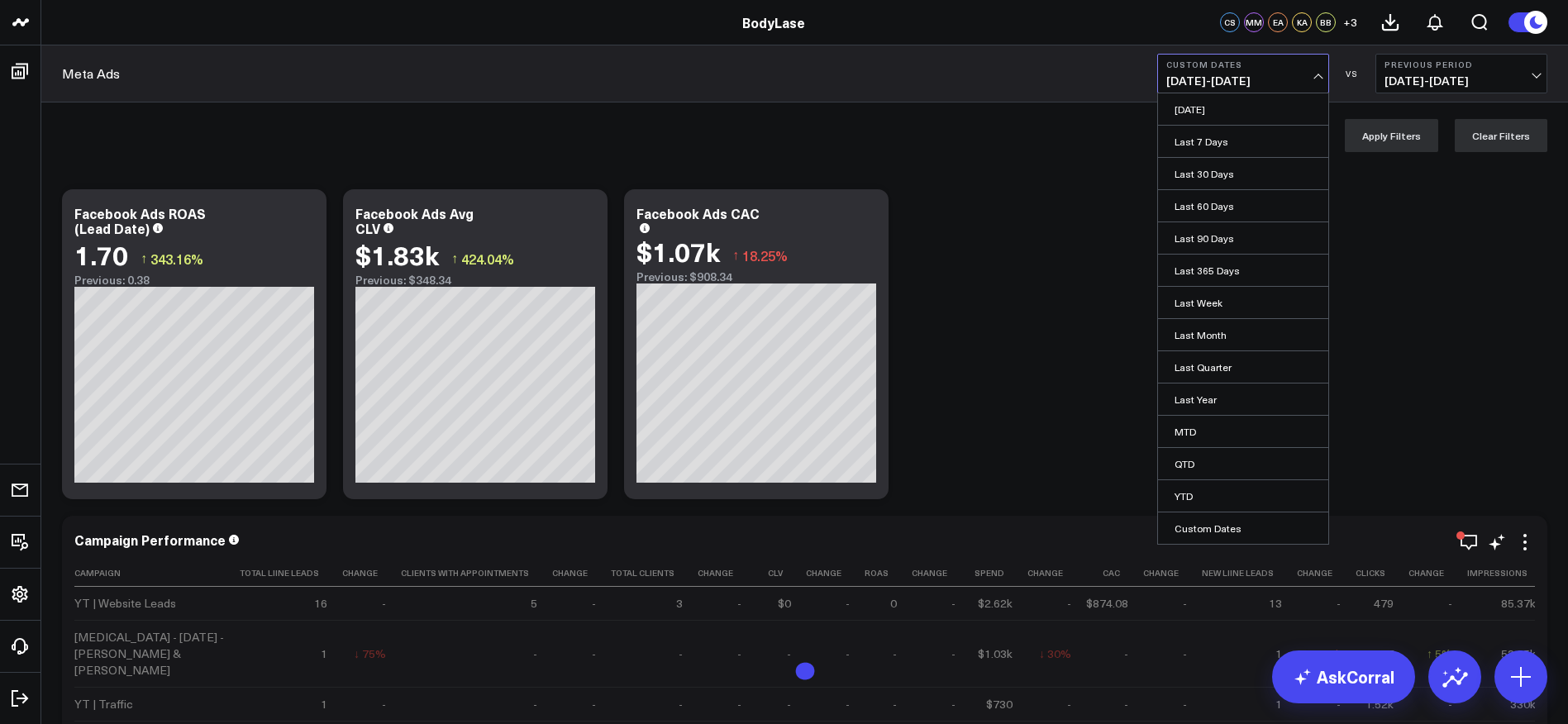
select select "8"
select select "2025"
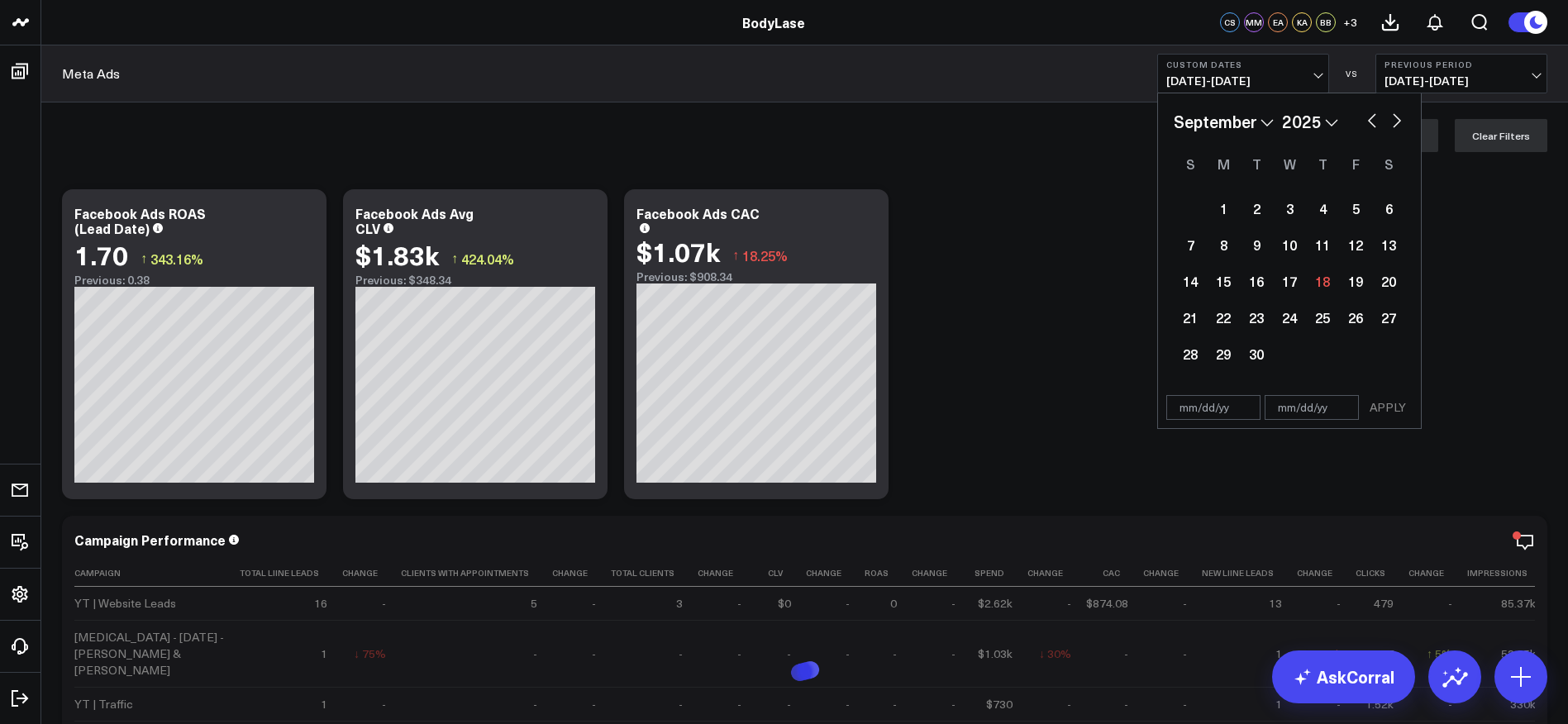
click at [1217, 119] on select "January February March April May June July August September October November De…" at bounding box center [1224, 121] width 100 height 25
select select "5"
select select "2025"
click at [1193, 207] on div "1" at bounding box center [1190, 209] width 33 height 33
type input "[DATE]"
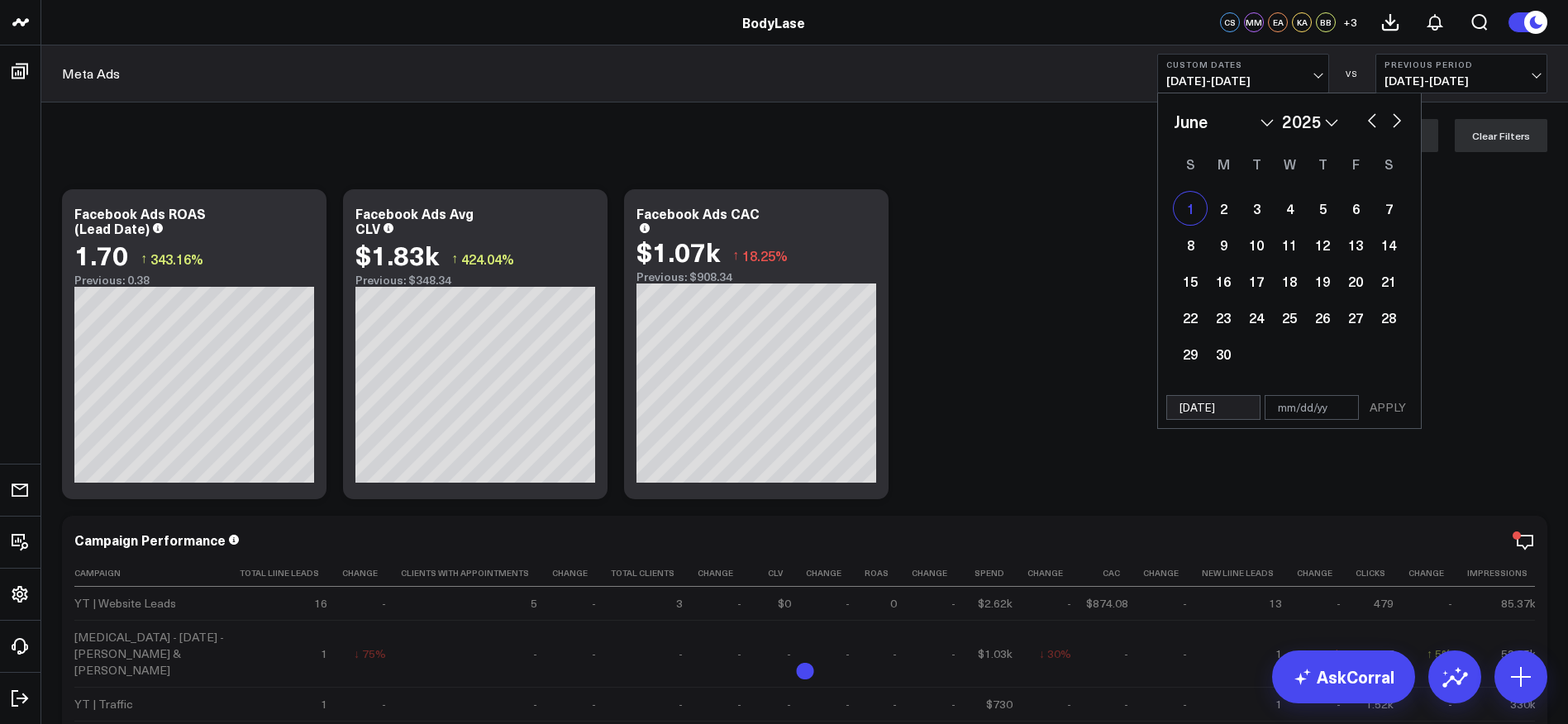
select select "5"
select select "2025"
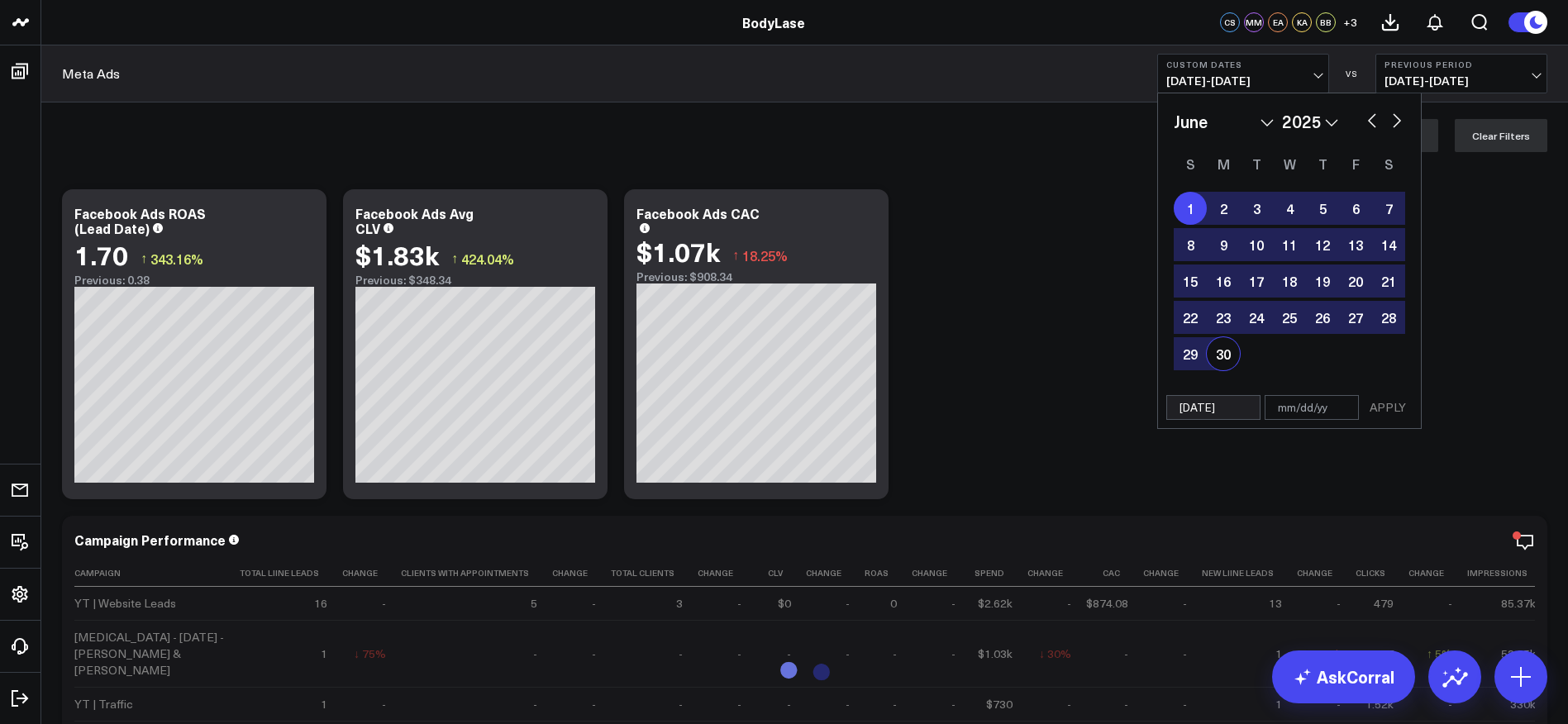
click at [1222, 348] on div "30" at bounding box center [1223, 353] width 33 height 33
type input "[DATE]"
select select "5"
select select "2025"
click at [1396, 405] on button "APPLY" at bounding box center [1388, 407] width 49 height 25
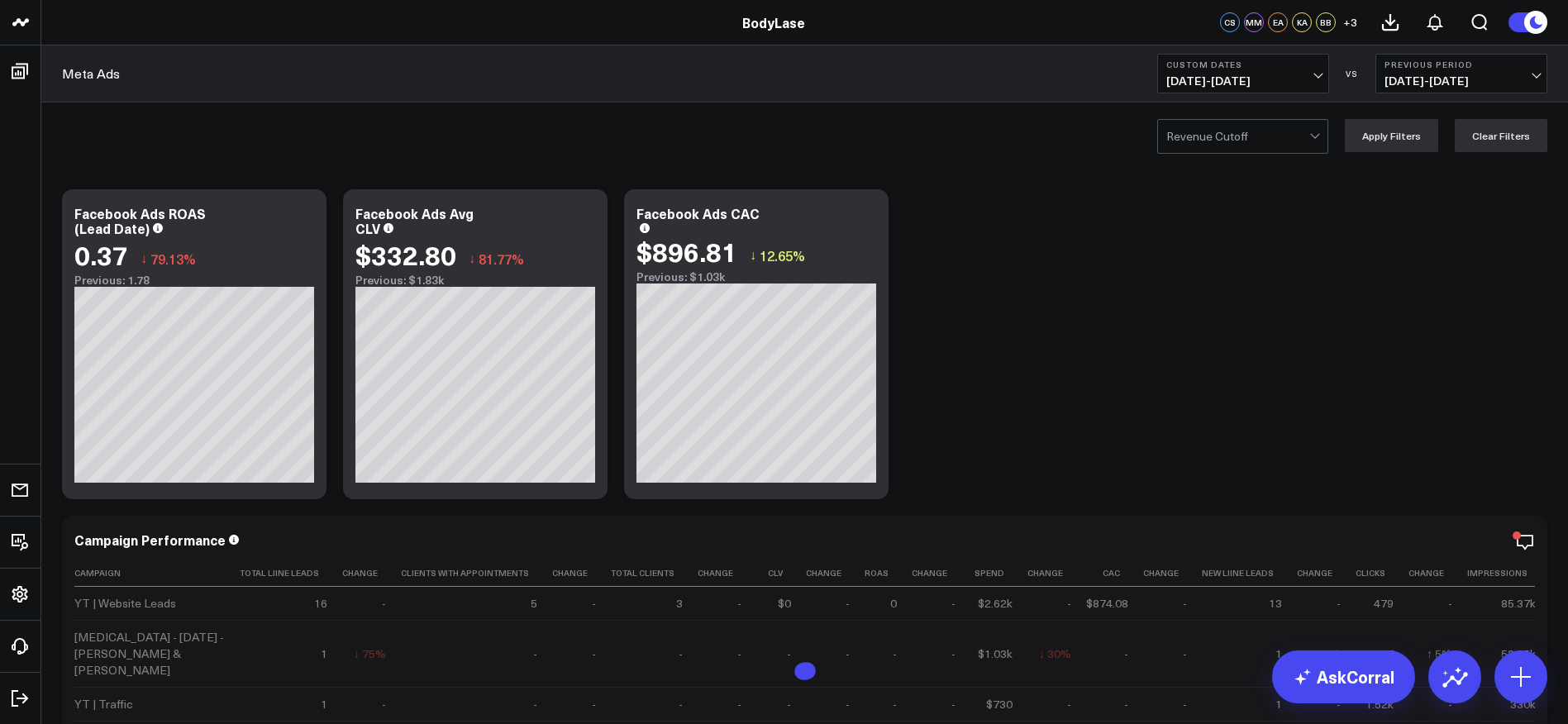
click at [1258, 76] on span "[DATE] - [DATE]" at bounding box center [1243, 81] width 154 height 14
click at [1222, 526] on link "Custom Dates" at bounding box center [1243, 528] width 170 height 31
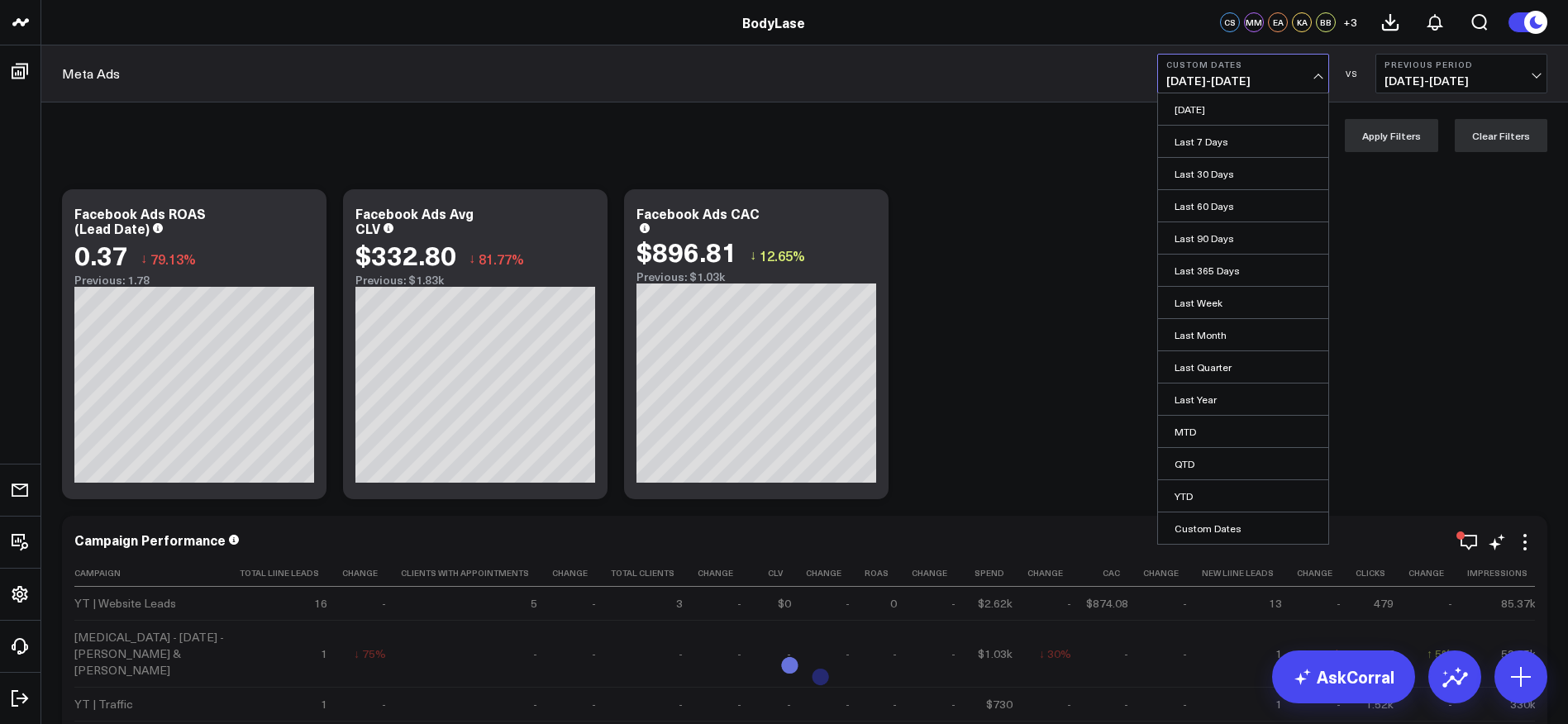
select select "8"
select select "2025"
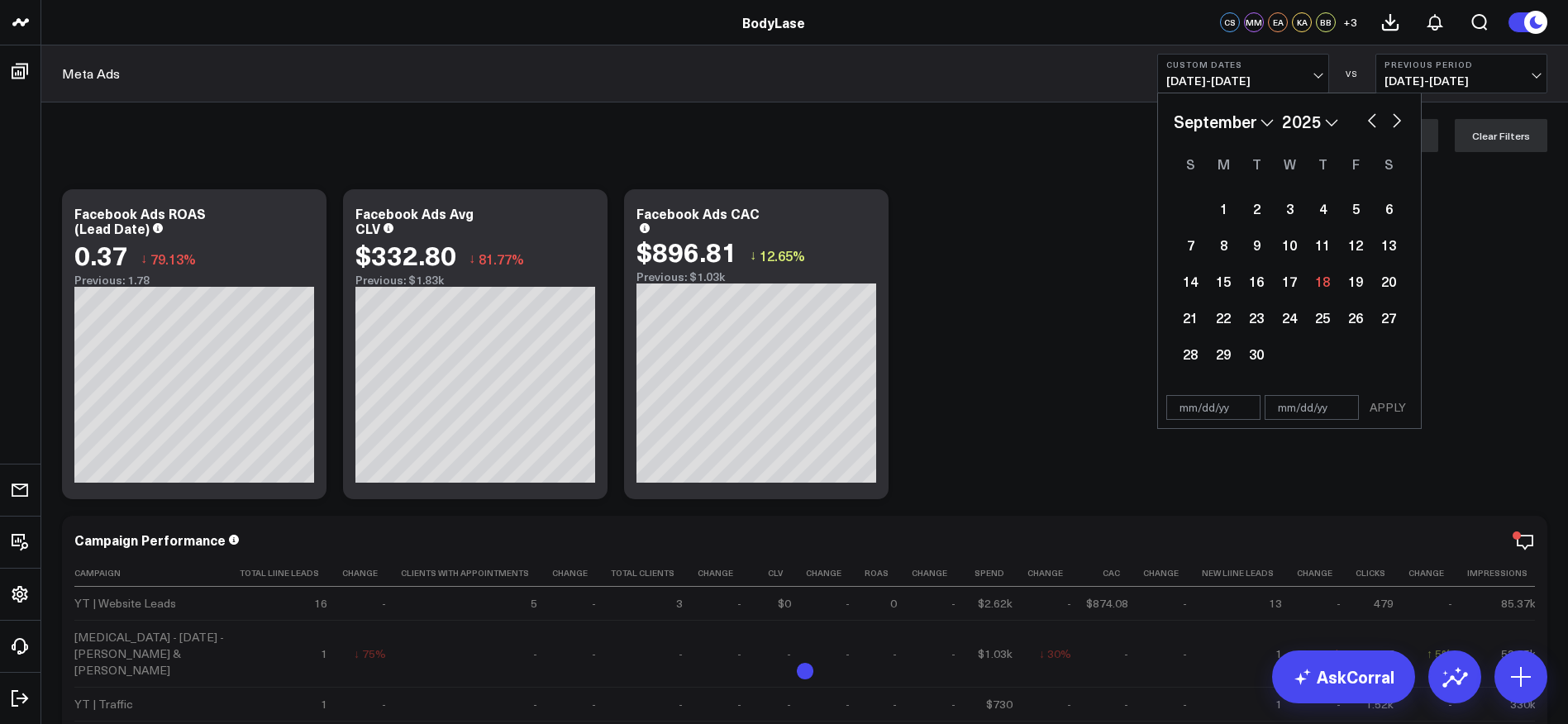
click at [1225, 121] on select "January February March April May June July August September October November De…" at bounding box center [1224, 121] width 100 height 25
select select "6"
select select "2025"
click at [1256, 213] on div "1" at bounding box center [1257, 209] width 33 height 33
type input "[DATE]"
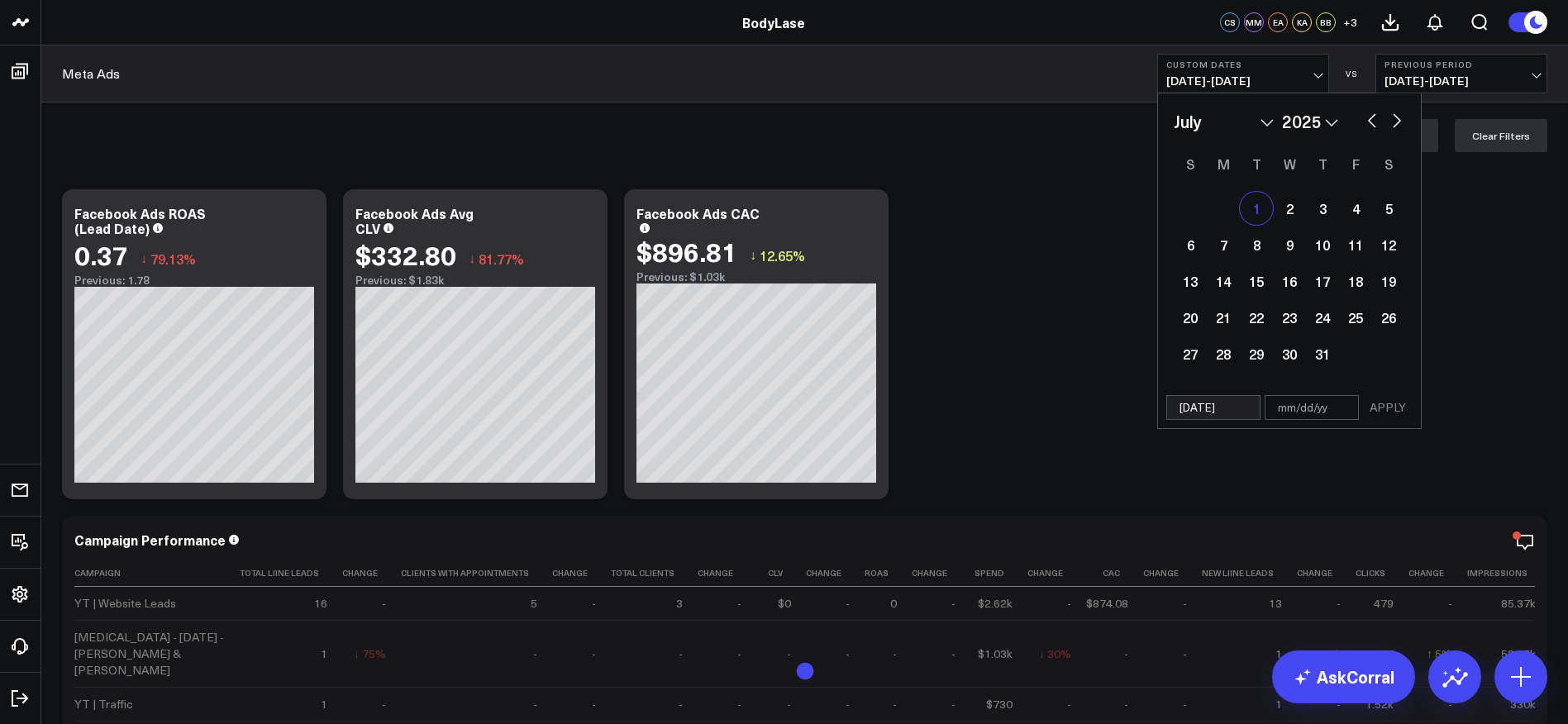
select select "6"
select select "2025"
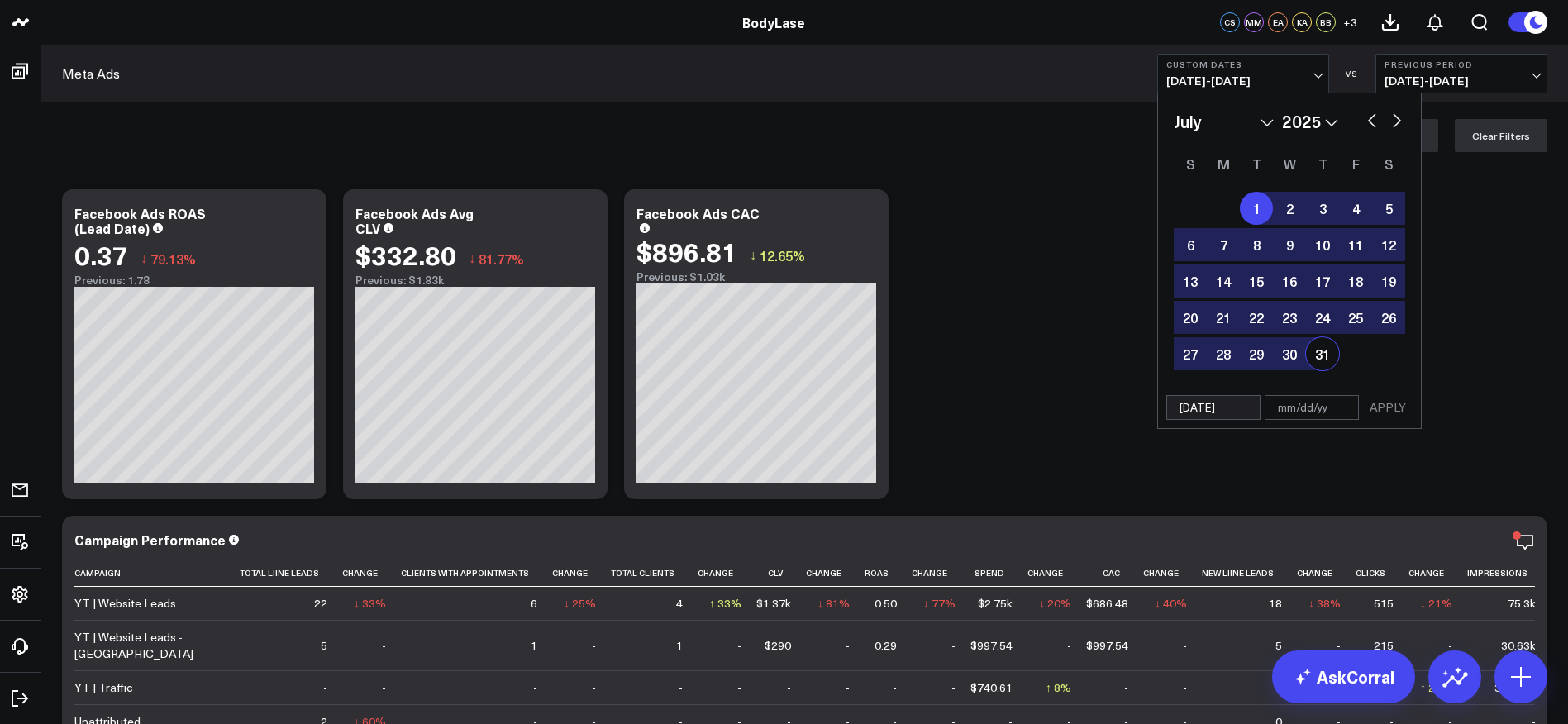
click at [1326, 352] on div "31" at bounding box center [1322, 353] width 33 height 33
type input "[DATE]"
select select "6"
select select "2025"
click at [1398, 403] on button "APPLY" at bounding box center [1388, 407] width 49 height 25
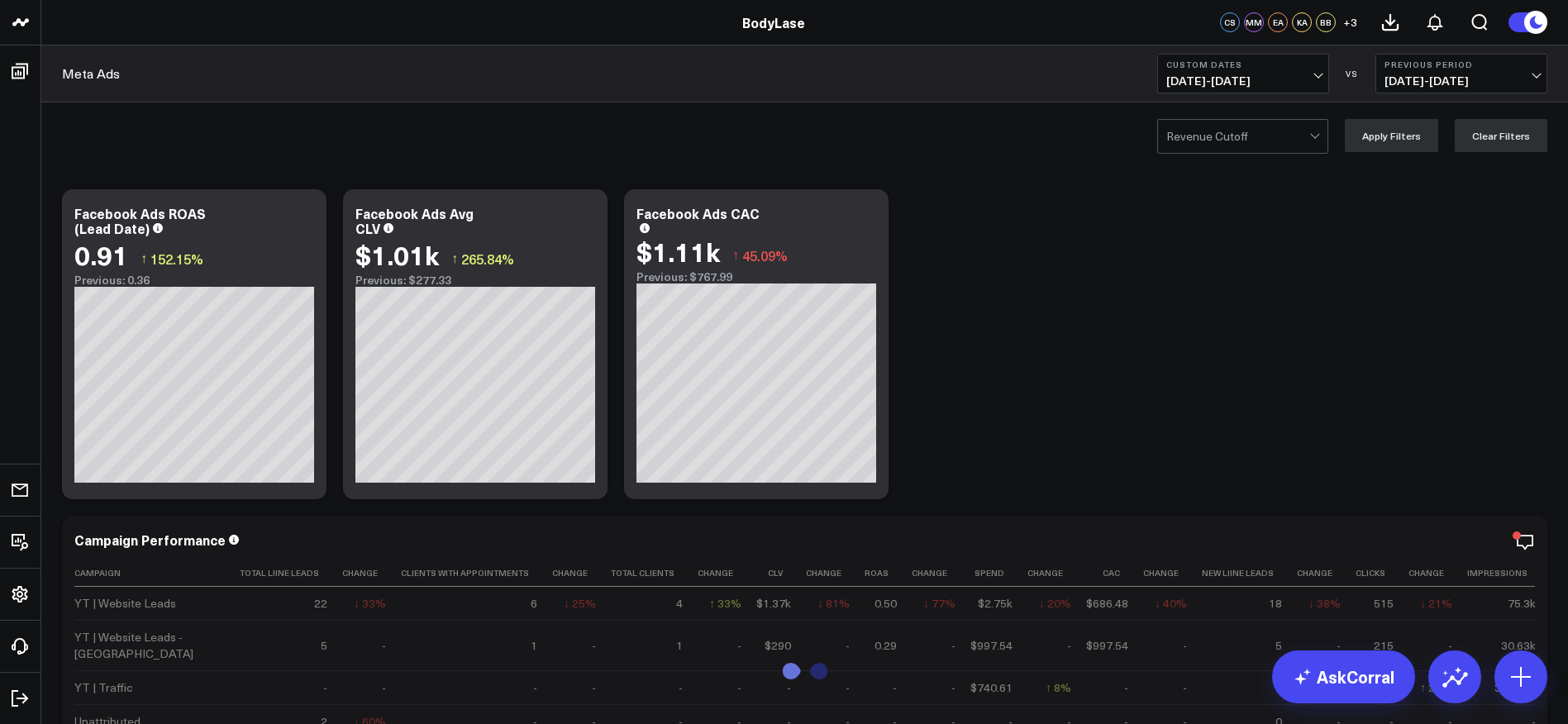
click at [1267, 75] on span "[DATE] - [DATE]" at bounding box center [1243, 81] width 154 height 14
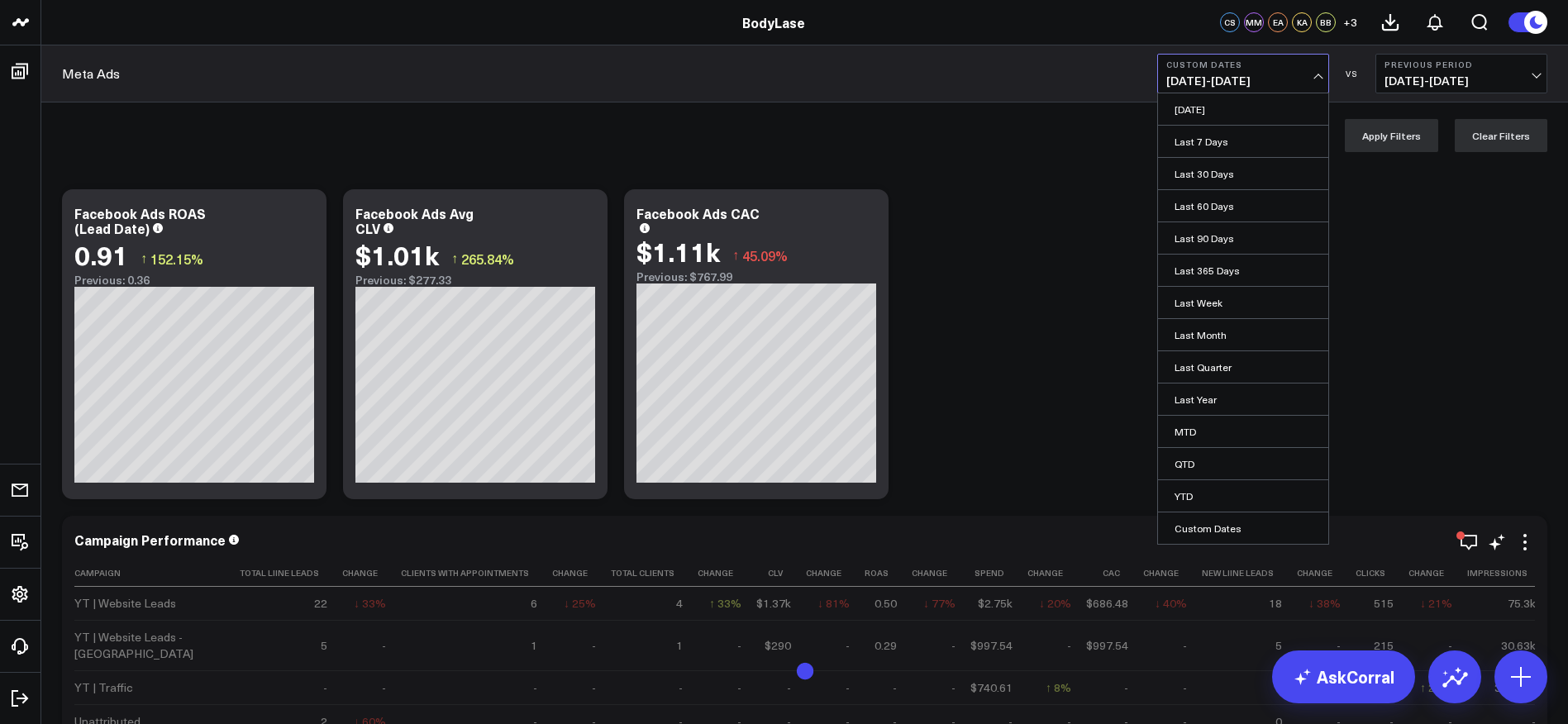
click at [1231, 528] on link "Custom Dates" at bounding box center [1243, 528] width 170 height 31
select select "8"
select select "2025"
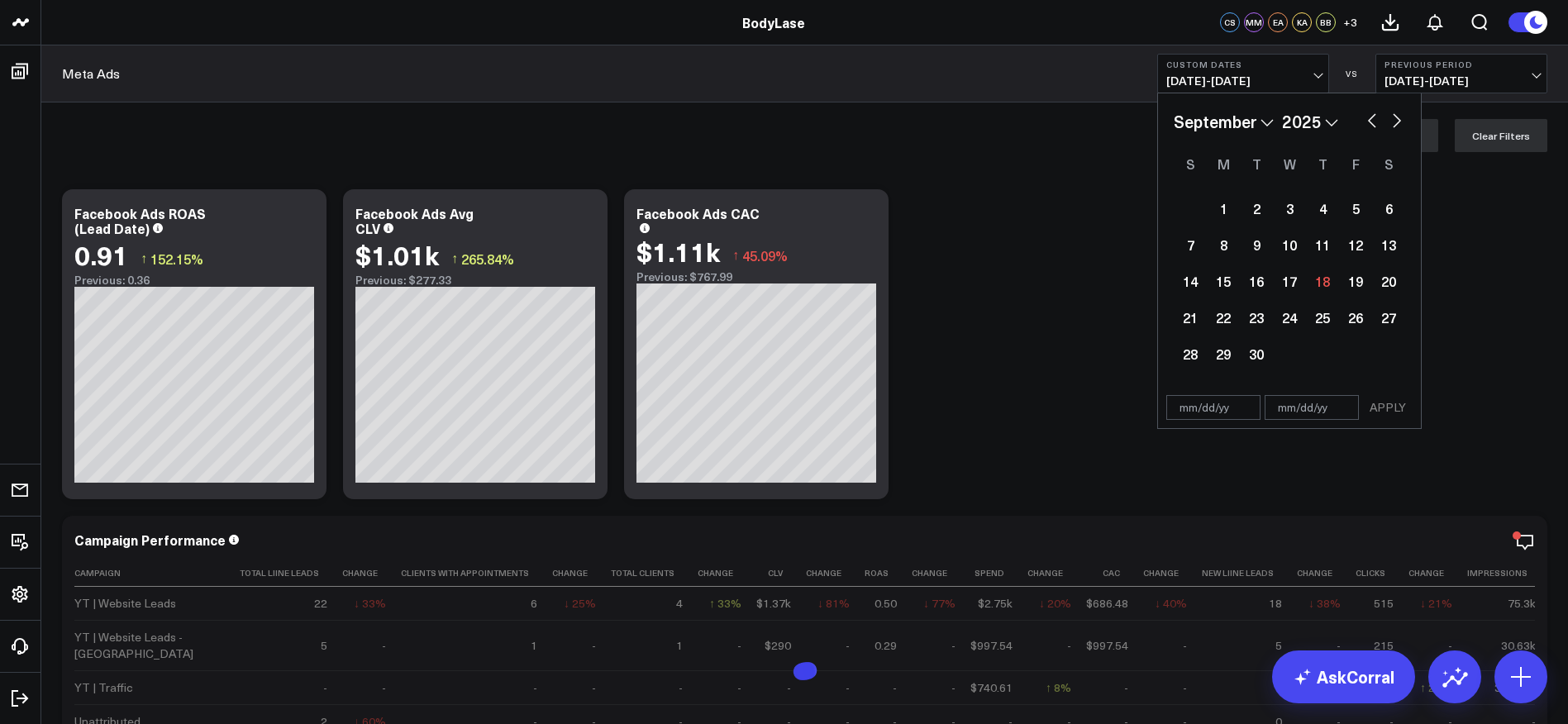
click at [1228, 114] on select "January February March April May June July August September October November De…" at bounding box center [1224, 121] width 100 height 25
select select "7"
select select "2025"
click at [1351, 209] on div "1" at bounding box center [1355, 209] width 33 height 33
type input "[DATE]"
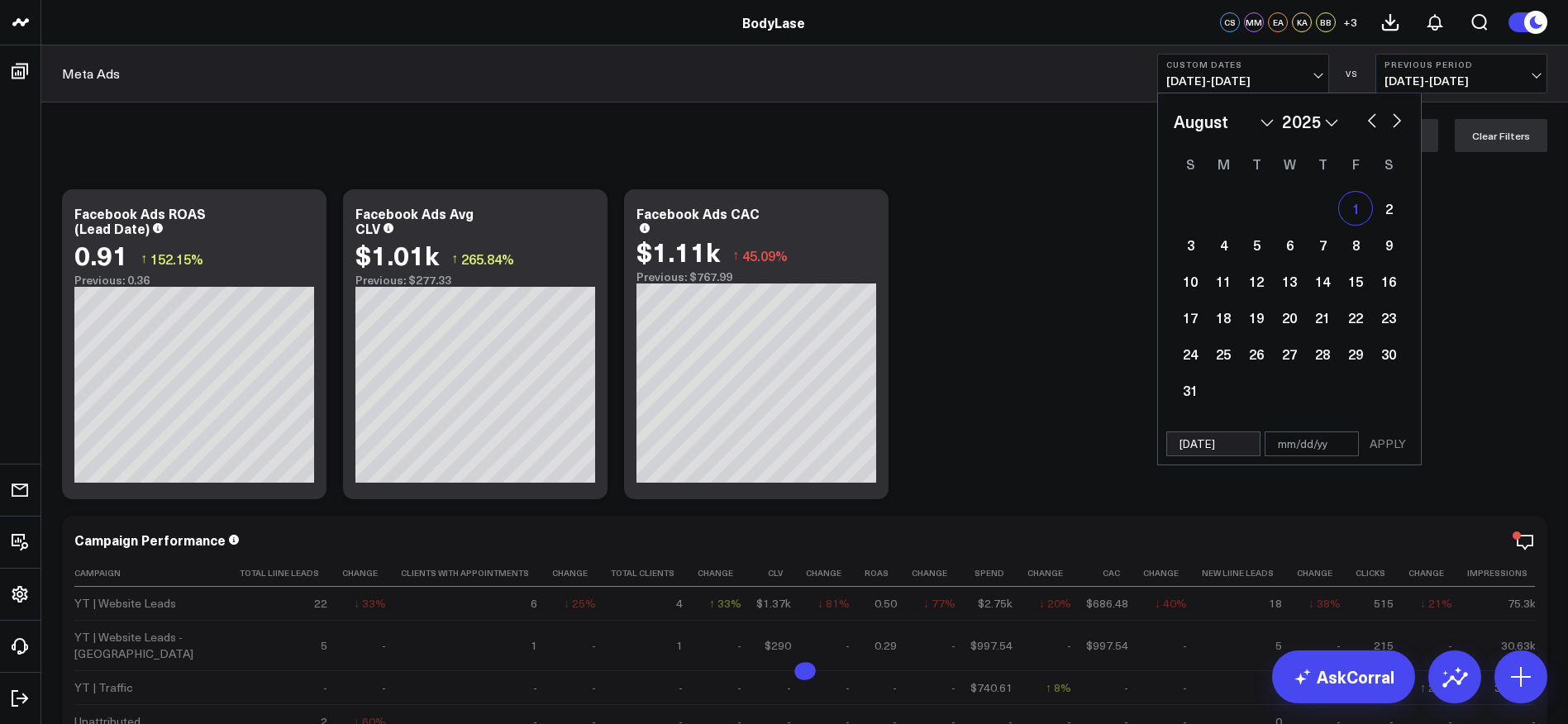
select select "7"
select select "2025"
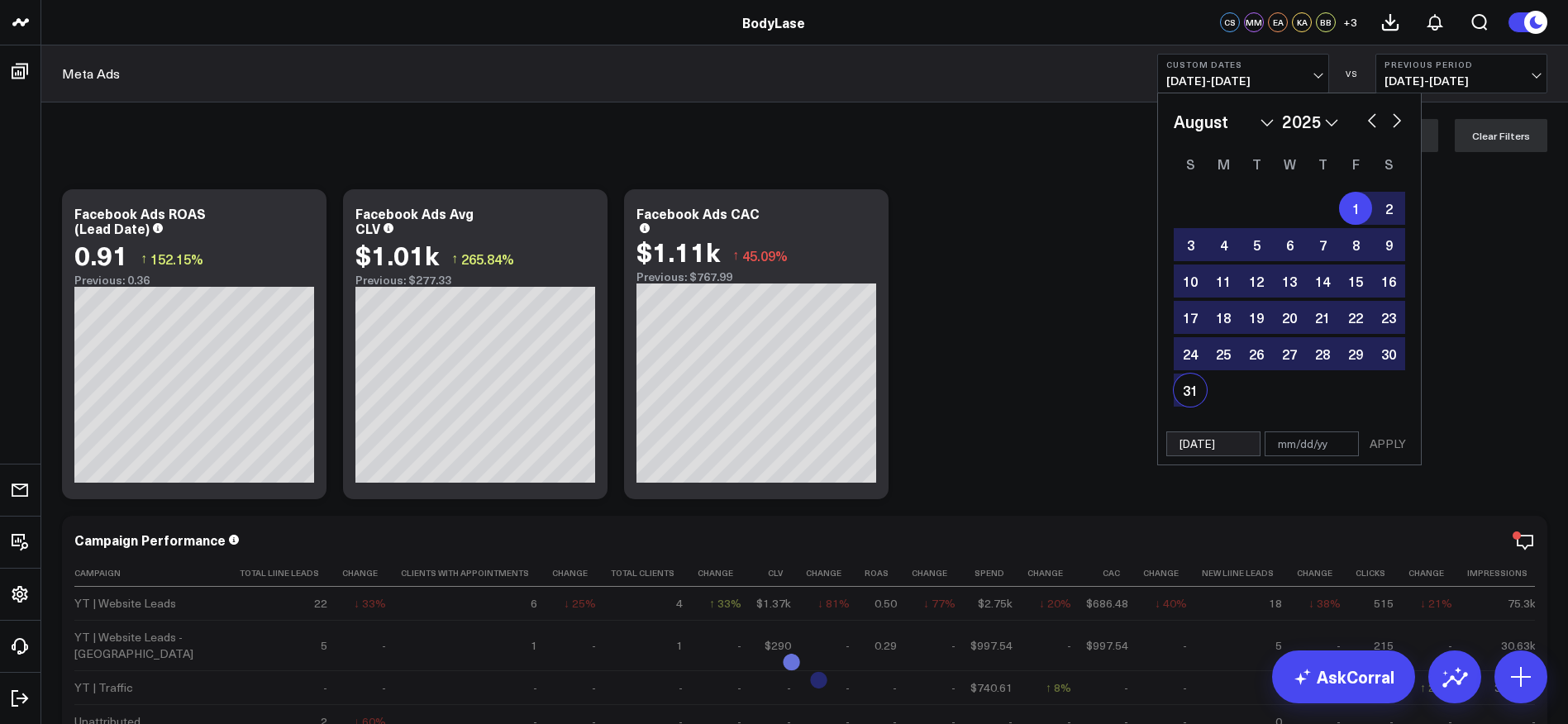
click at [1193, 390] on div "31" at bounding box center [1190, 390] width 33 height 33
type input "[DATE]"
select select "7"
select select "2025"
click at [1379, 444] on button "APPLY" at bounding box center [1388, 444] width 49 height 25
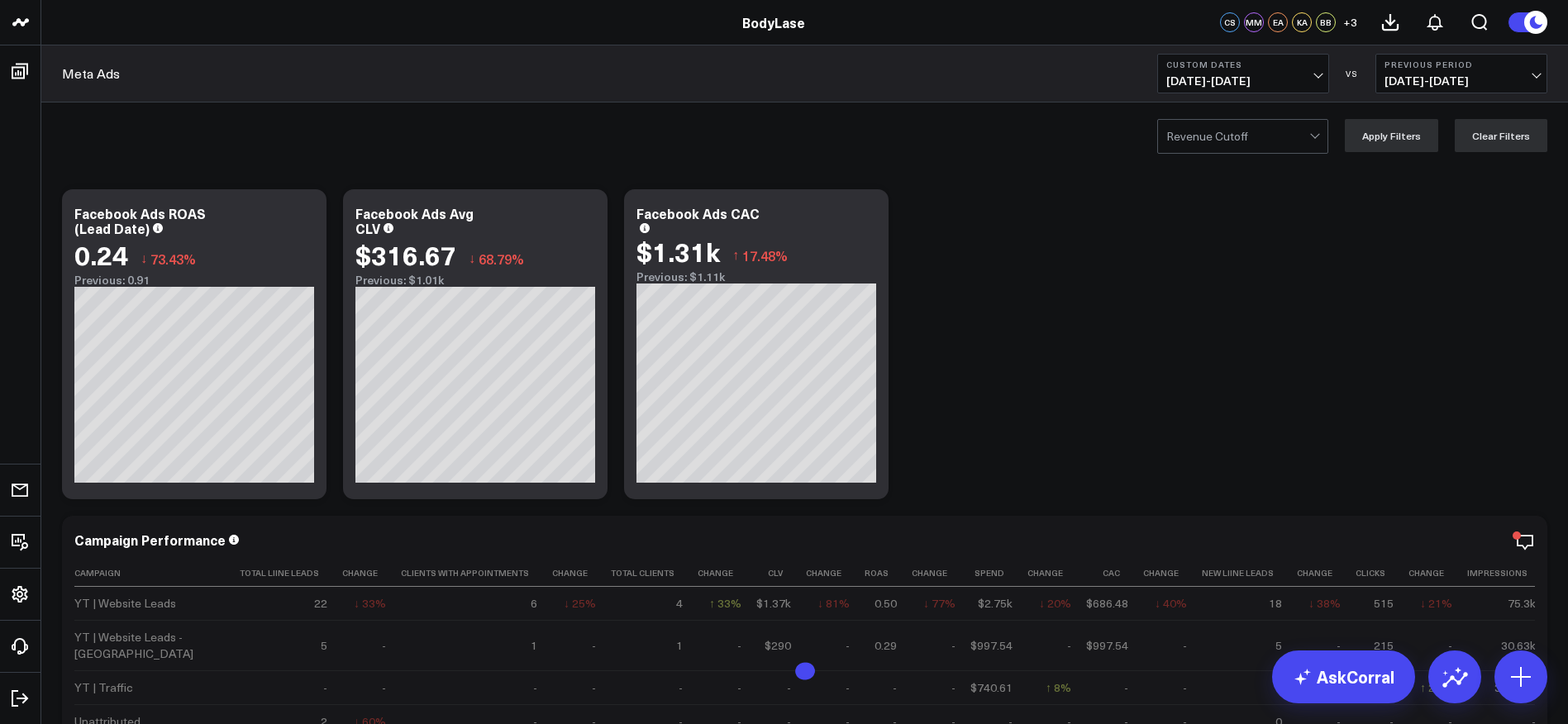
click at [1294, 75] on span "[DATE] - [DATE]" at bounding box center [1243, 81] width 154 height 14
click at [1220, 528] on link "Custom Dates" at bounding box center [1243, 528] width 170 height 31
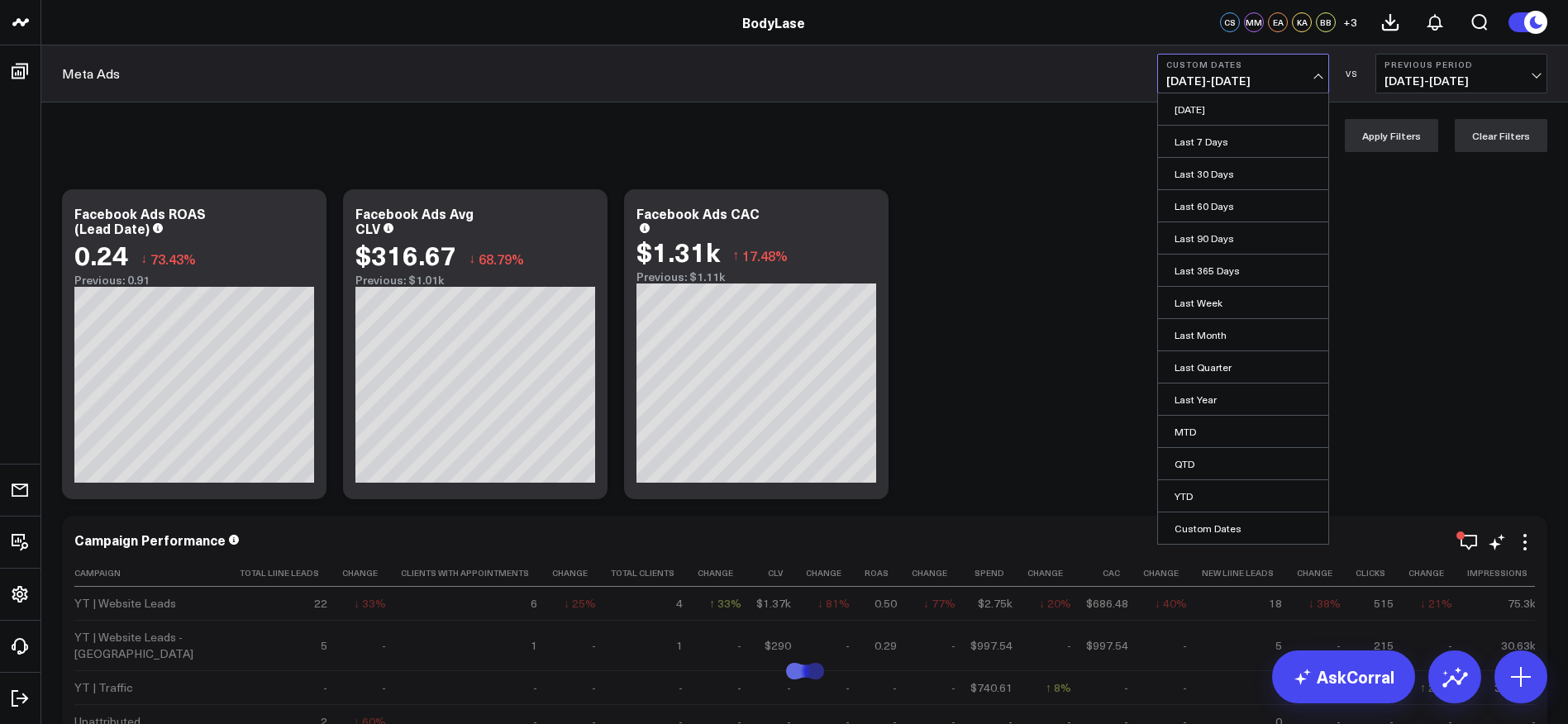
select select "8"
select select "2025"
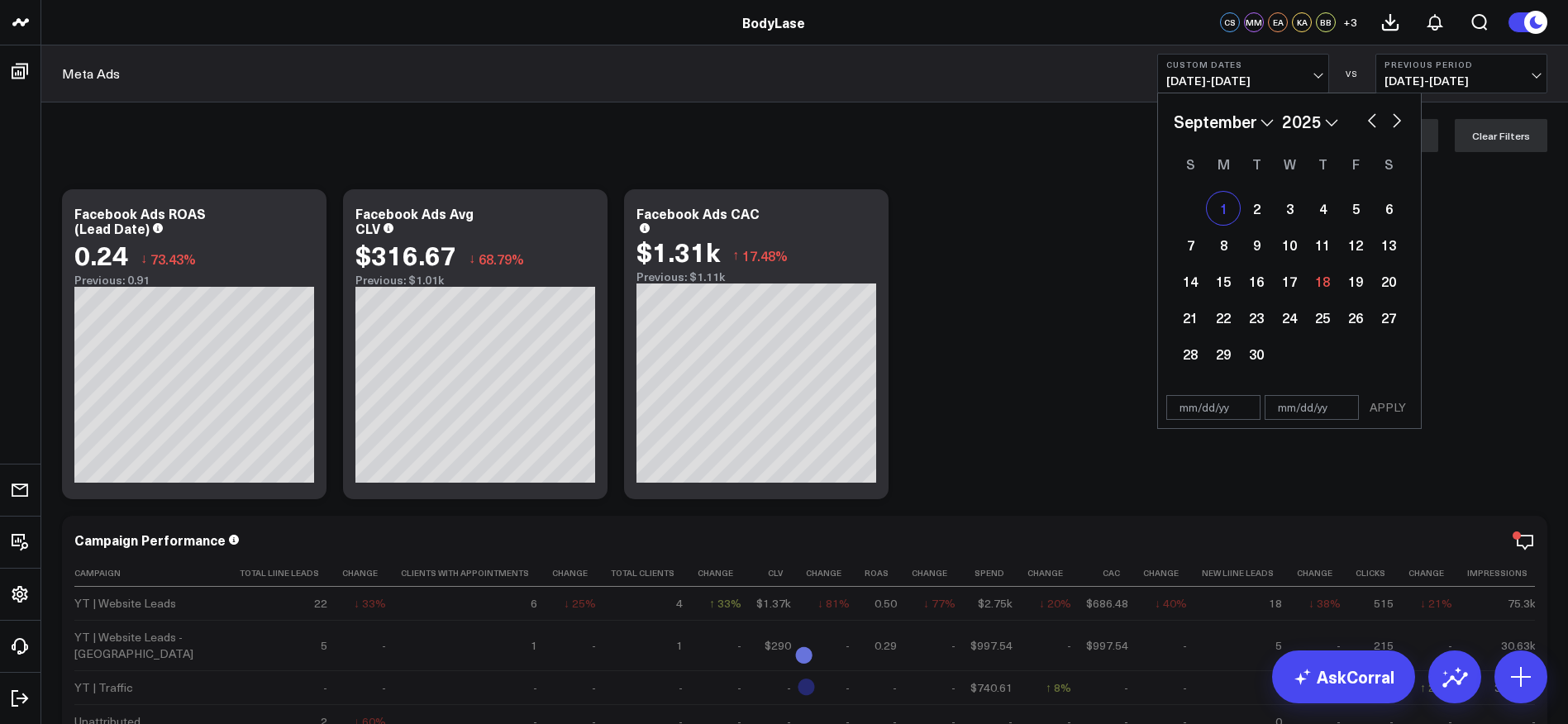
click at [1222, 210] on div "1" at bounding box center [1223, 209] width 33 height 33
type input "[DATE]"
select select "8"
select select "2025"
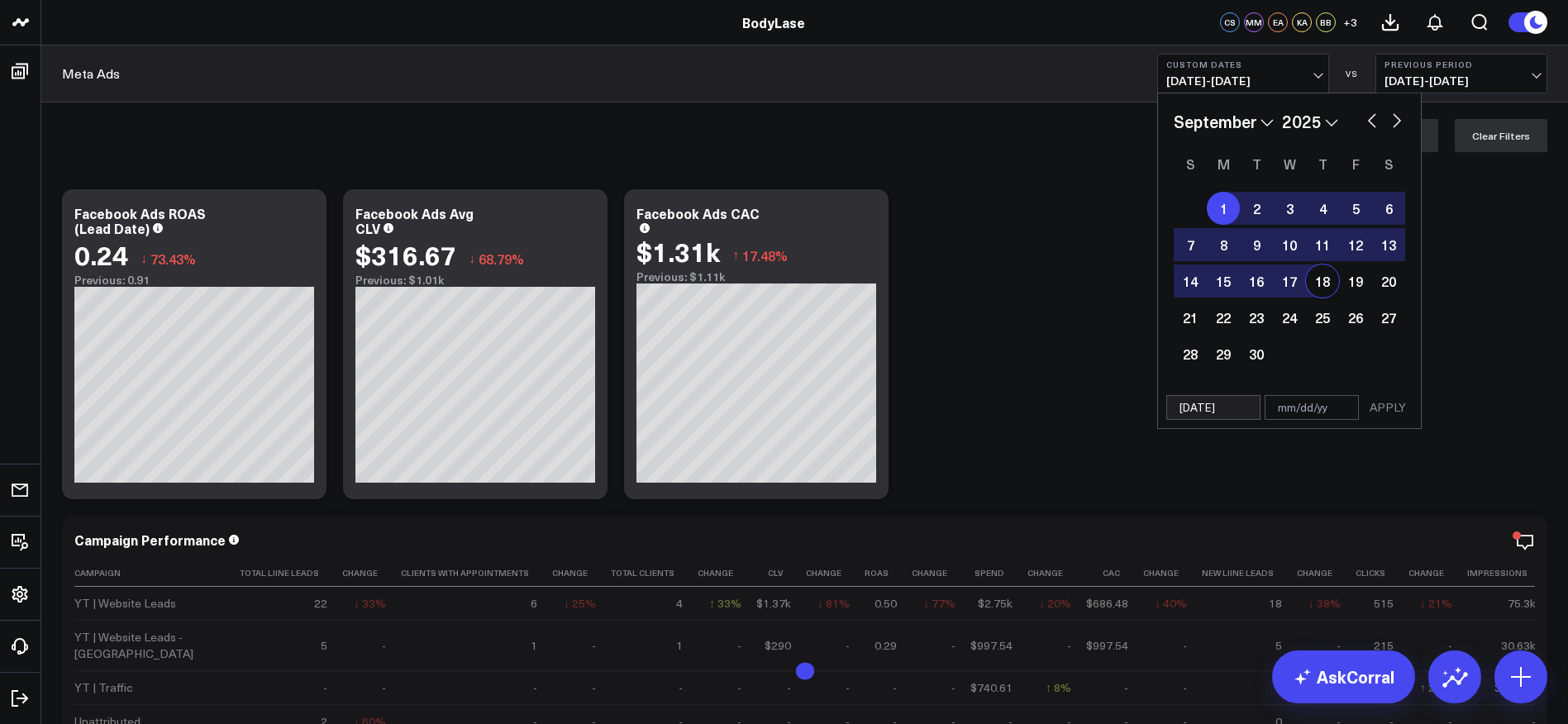
click at [1323, 288] on div "18" at bounding box center [1322, 280] width 33 height 33
type input "[DATE]"
select select "8"
select select "2025"
drag, startPoint x: 1390, startPoint y: 408, endPoint x: 1384, endPoint y: 418, distance: 11.7
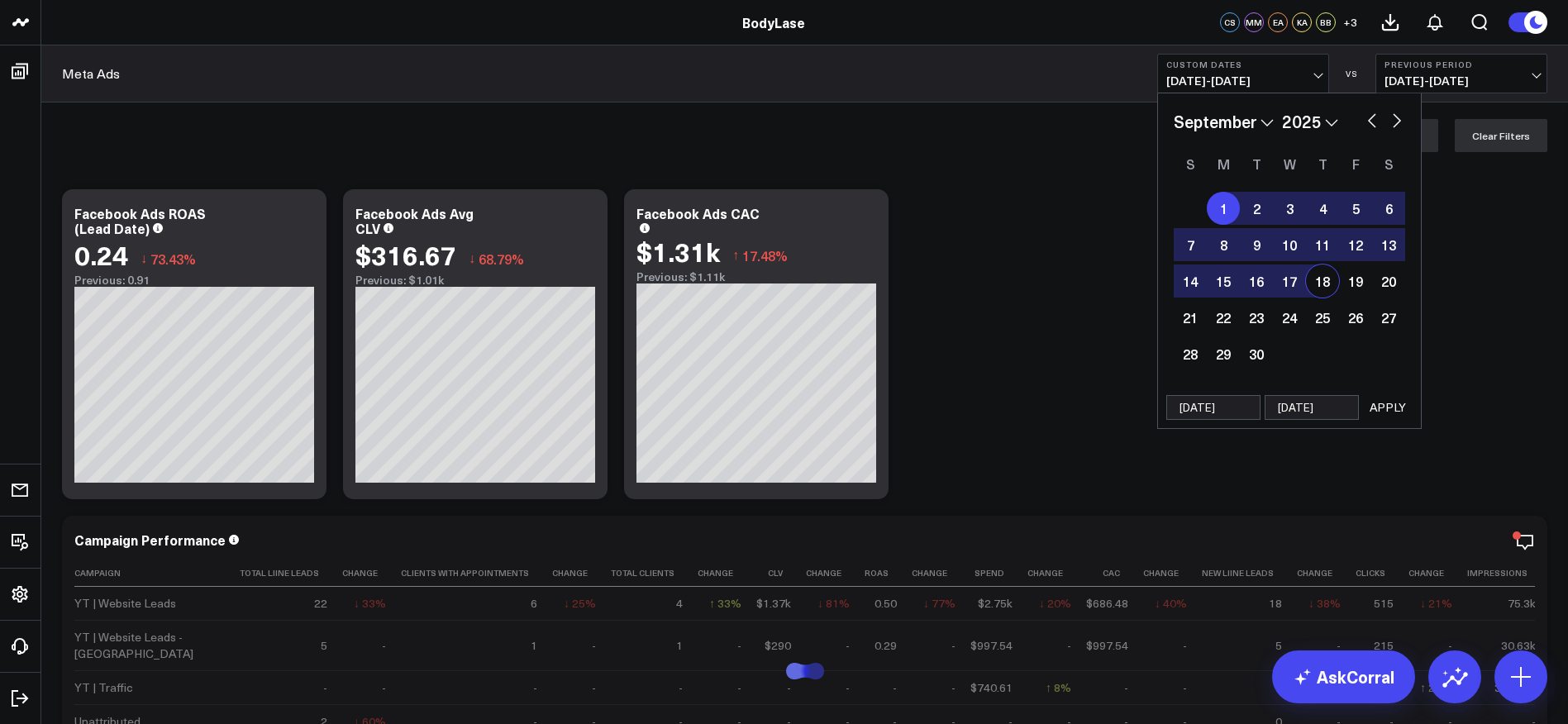
click at [1390, 408] on button "APPLY" at bounding box center [1388, 407] width 49 height 25
